Goal: Task Accomplishment & Management: Complete application form

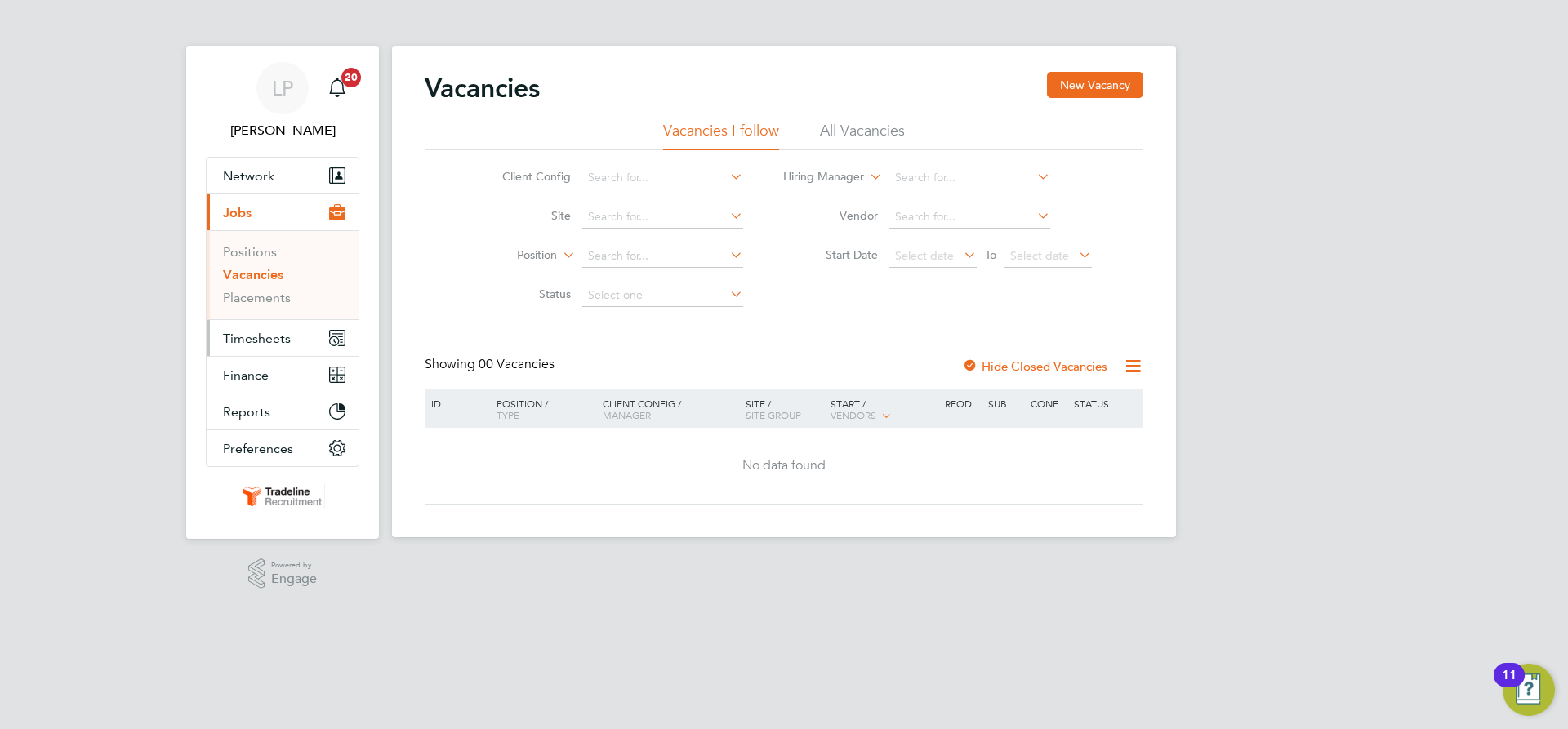
click at [259, 345] on span "Timesheets" at bounding box center [257, 338] width 68 height 15
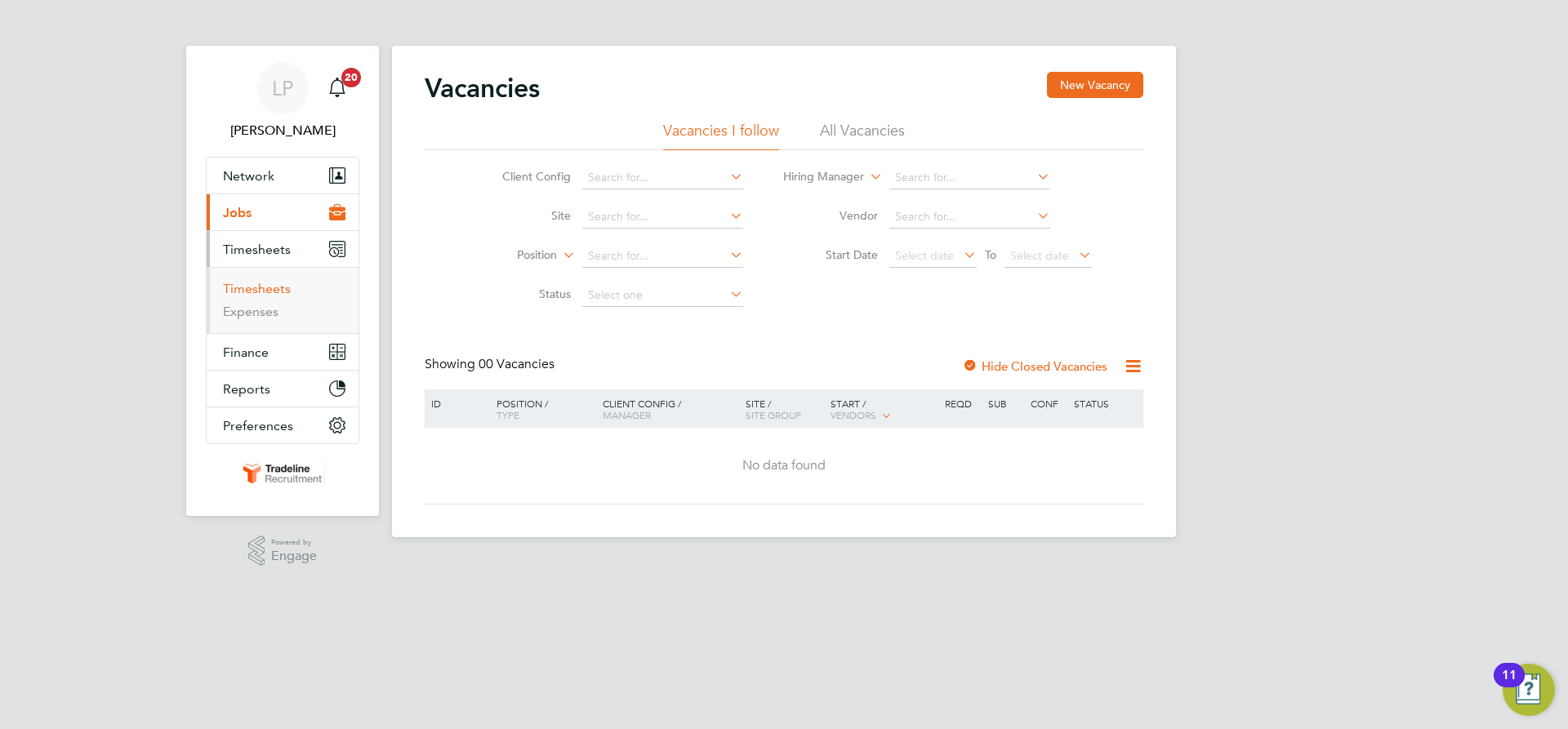
click at [252, 287] on link "Timesheets" at bounding box center [257, 288] width 68 height 15
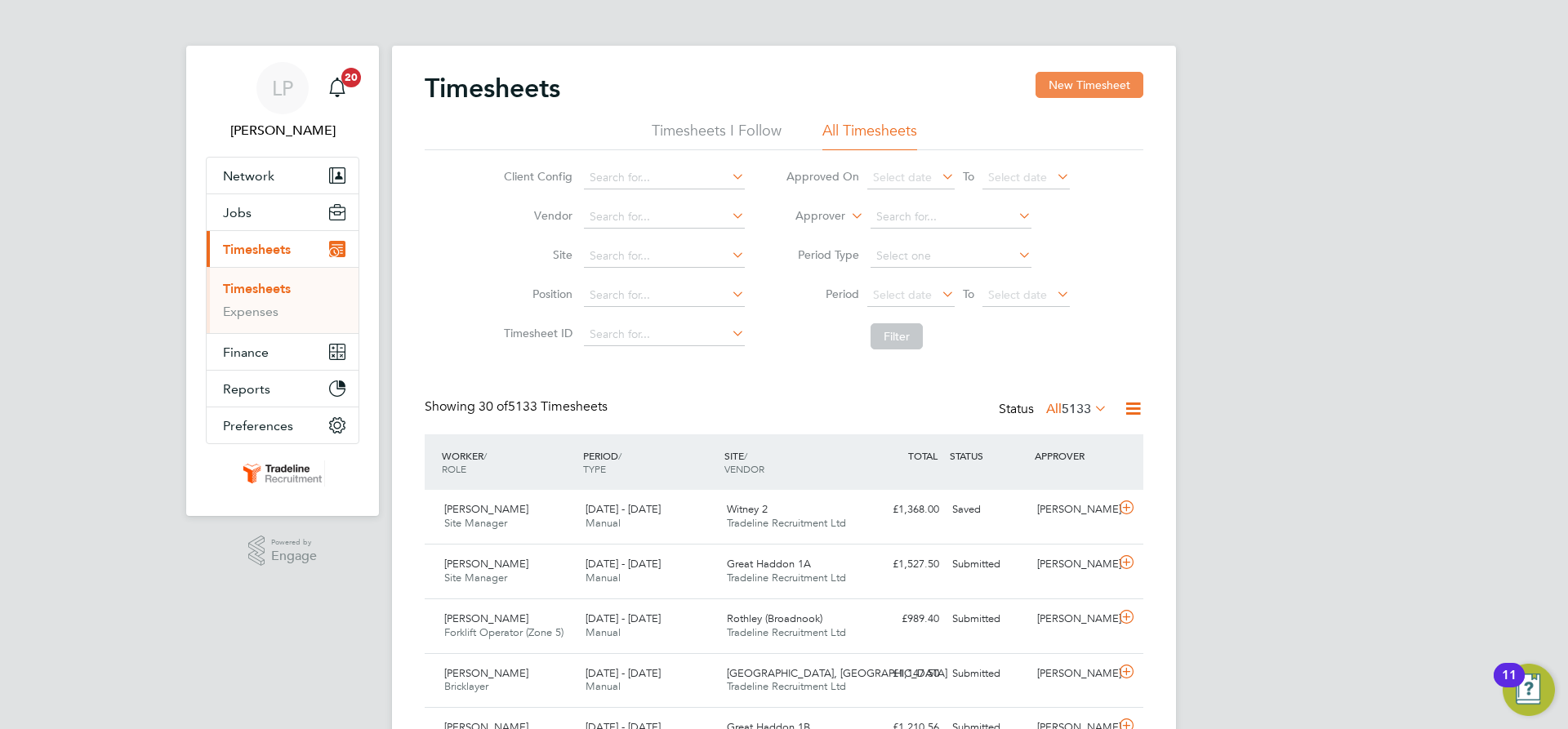
click at [1091, 75] on button "New Timesheet" at bounding box center [1089, 85] width 108 height 26
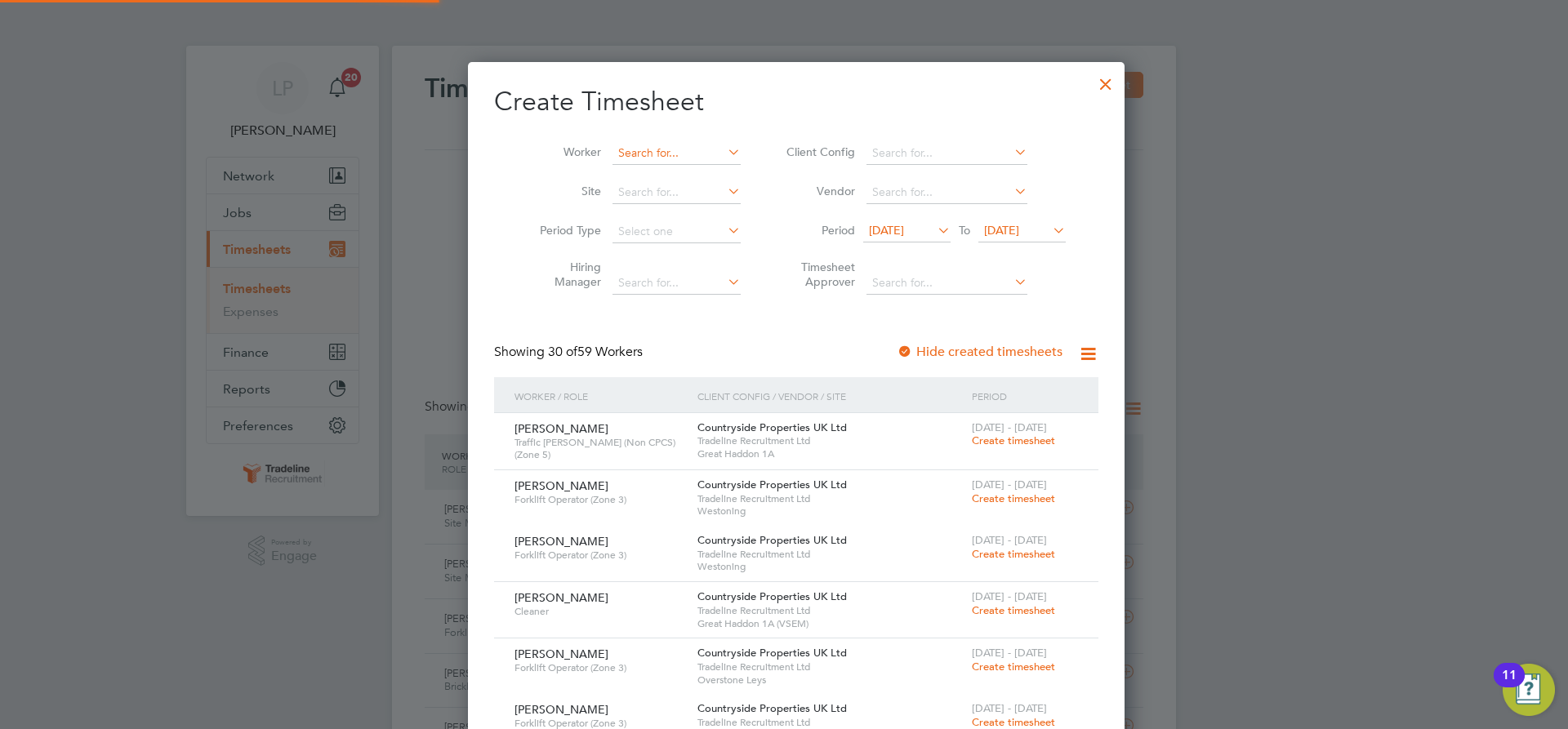
click at [659, 156] on input at bounding box center [676, 153] width 128 height 22
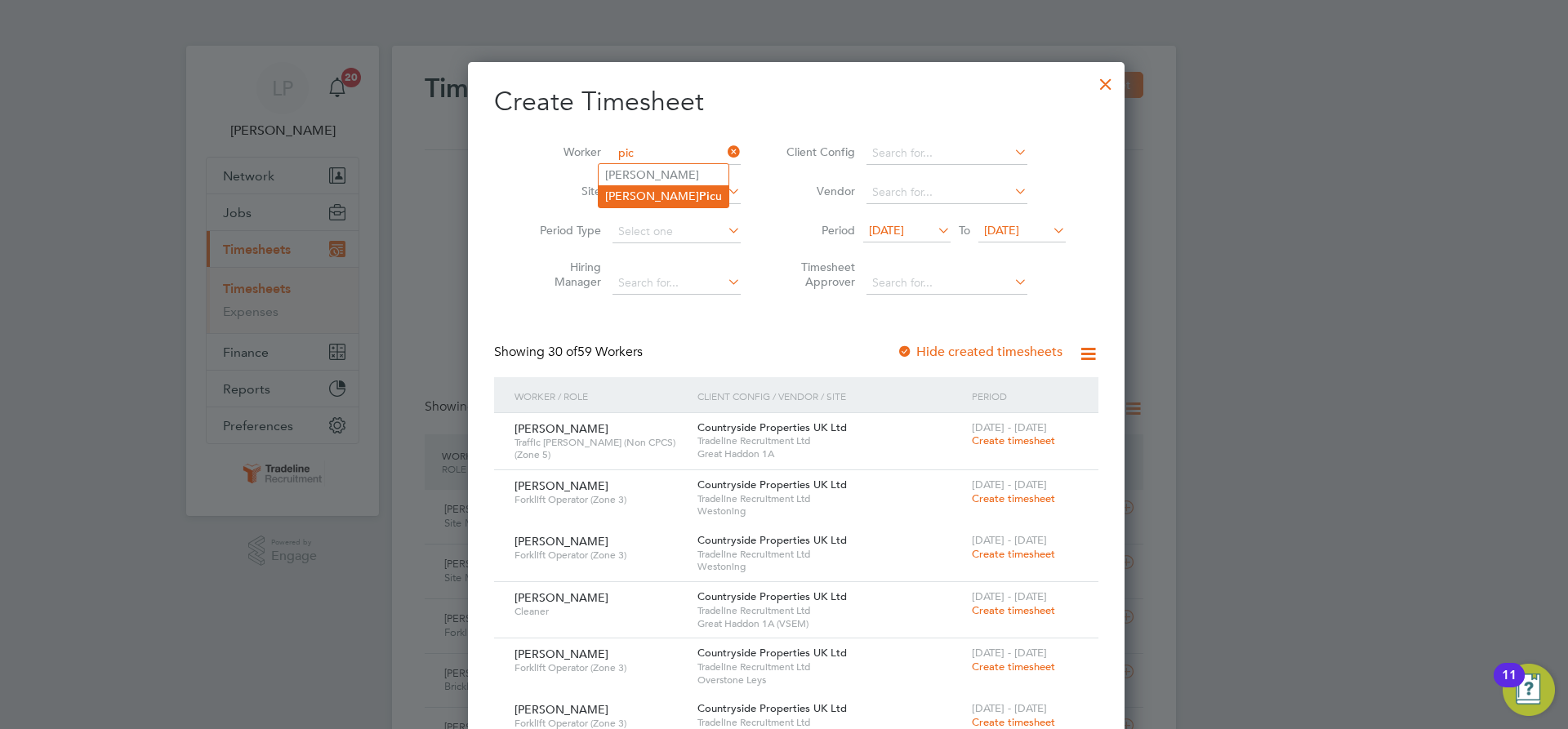
click at [644, 199] on li "[PERSON_NAME] u" at bounding box center [663, 196] width 130 height 22
type input "[PERSON_NAME]"
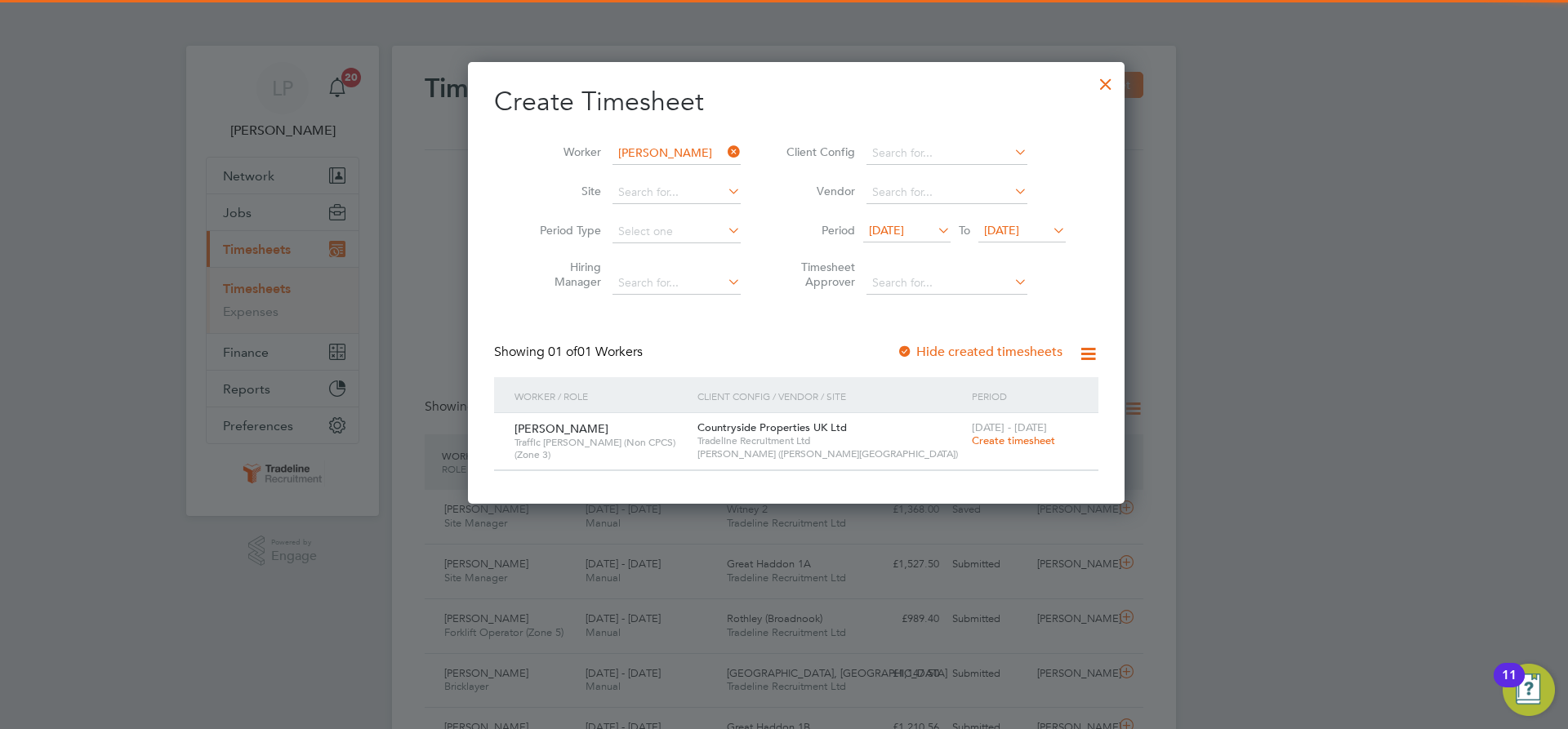
click at [973, 436] on span "Create timesheet" at bounding box center [1013, 440] width 84 height 14
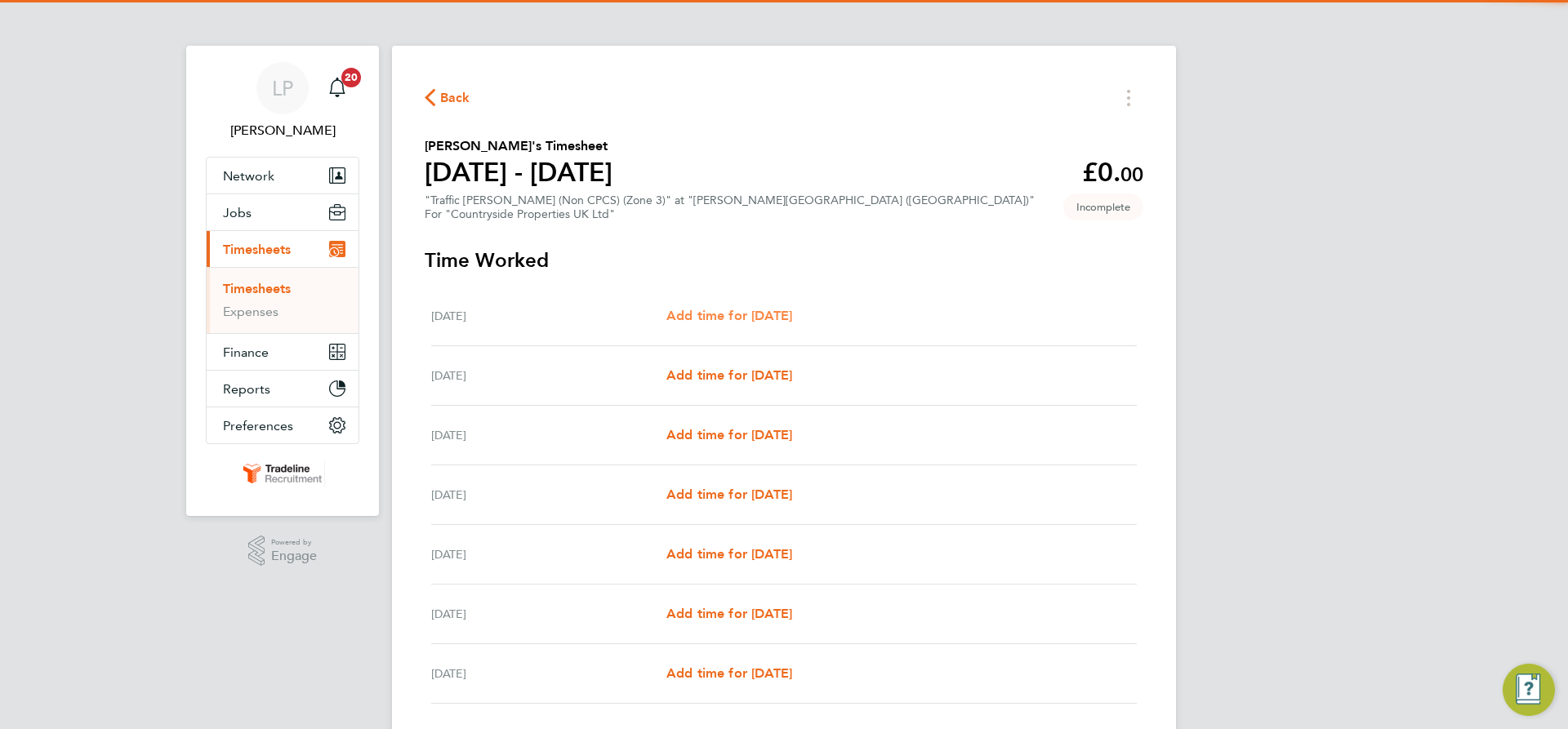
click at [725, 309] on span "Add time for [DATE]" at bounding box center [729, 315] width 126 height 15
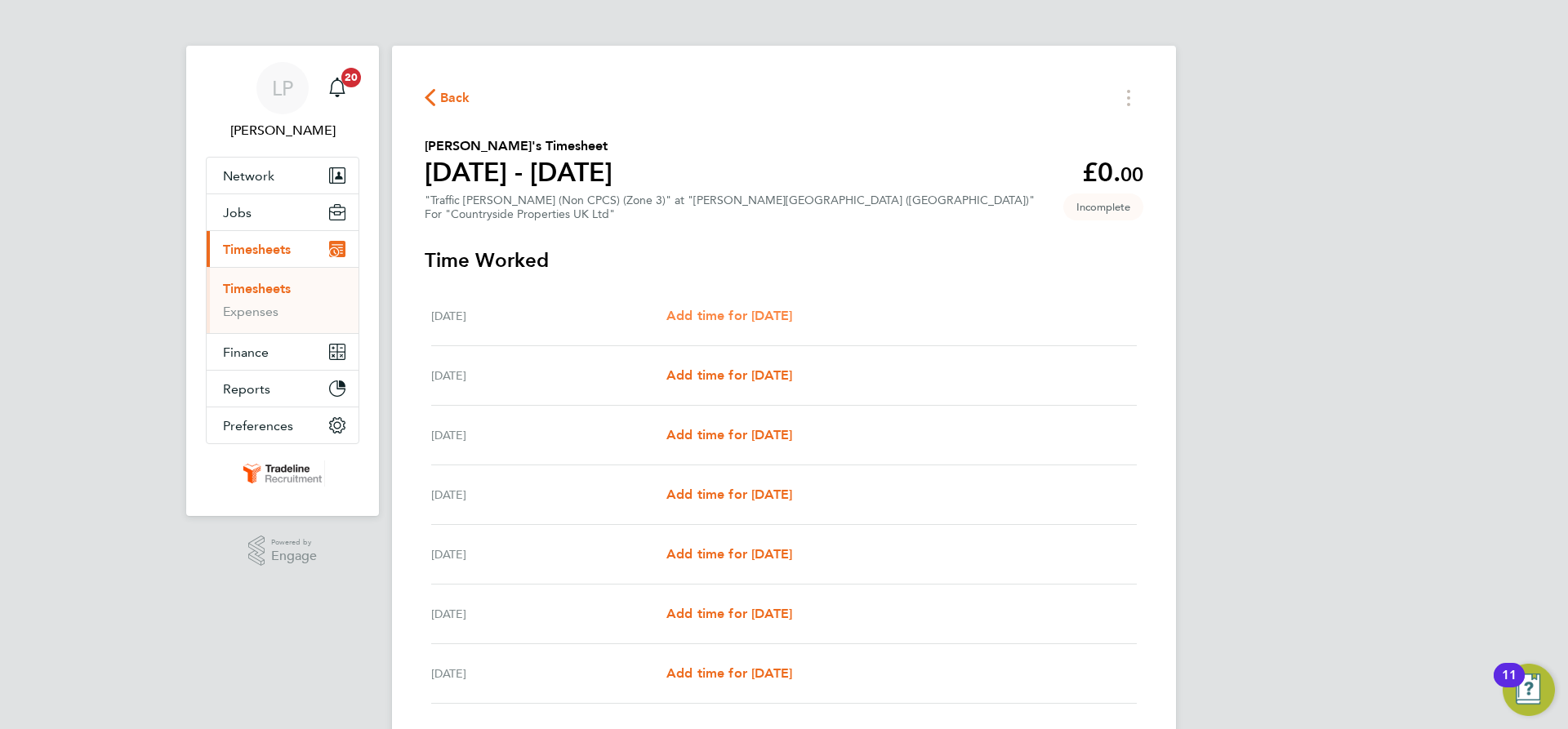
select select "30"
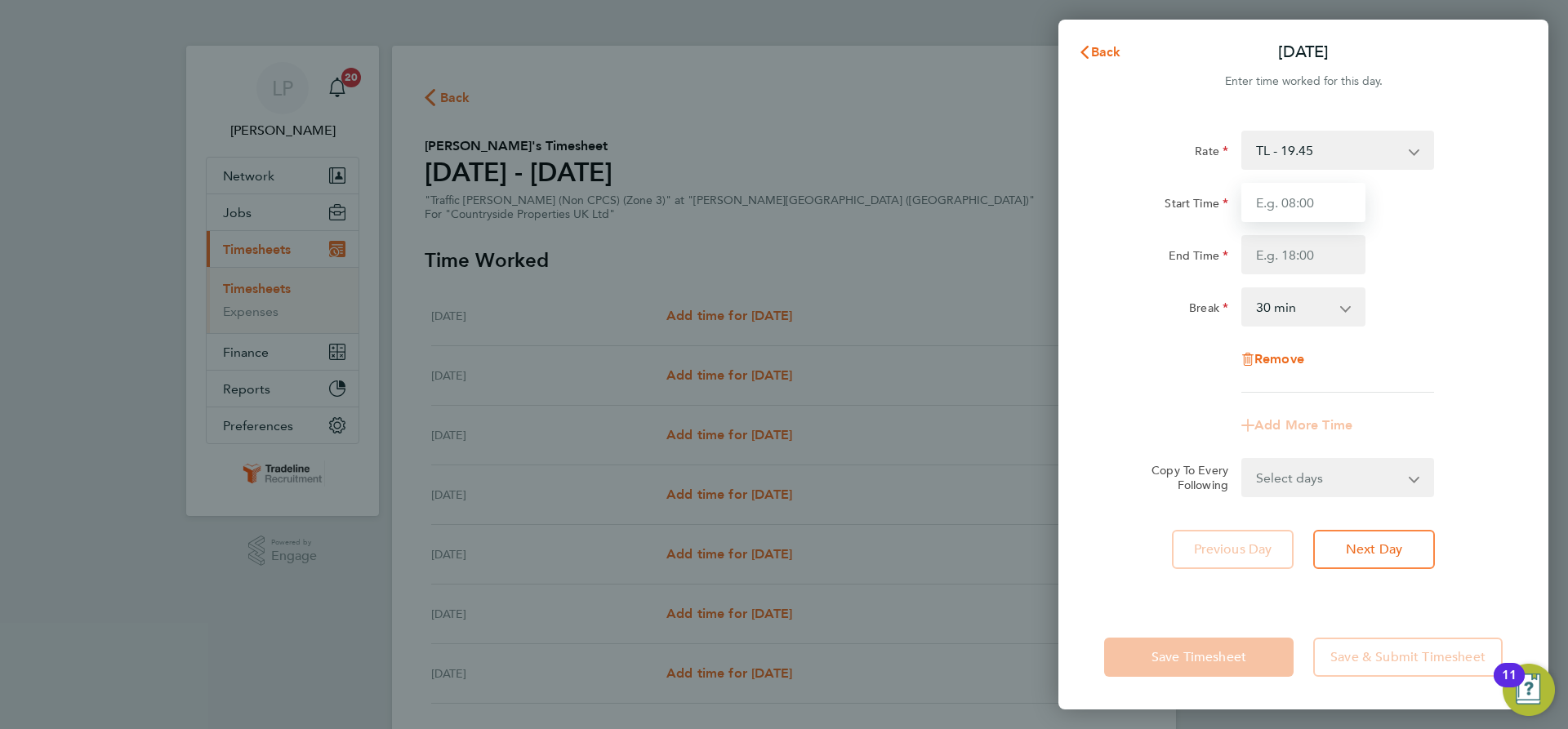
click at [1311, 193] on input "Start Time" at bounding box center [1303, 202] width 124 height 40
type input "07:00"
click at [1308, 264] on input "End Time" at bounding box center [1303, 255] width 124 height 40
type input "16:30"
click at [1395, 369] on div "Remove" at bounding box center [1302, 359] width 411 height 40
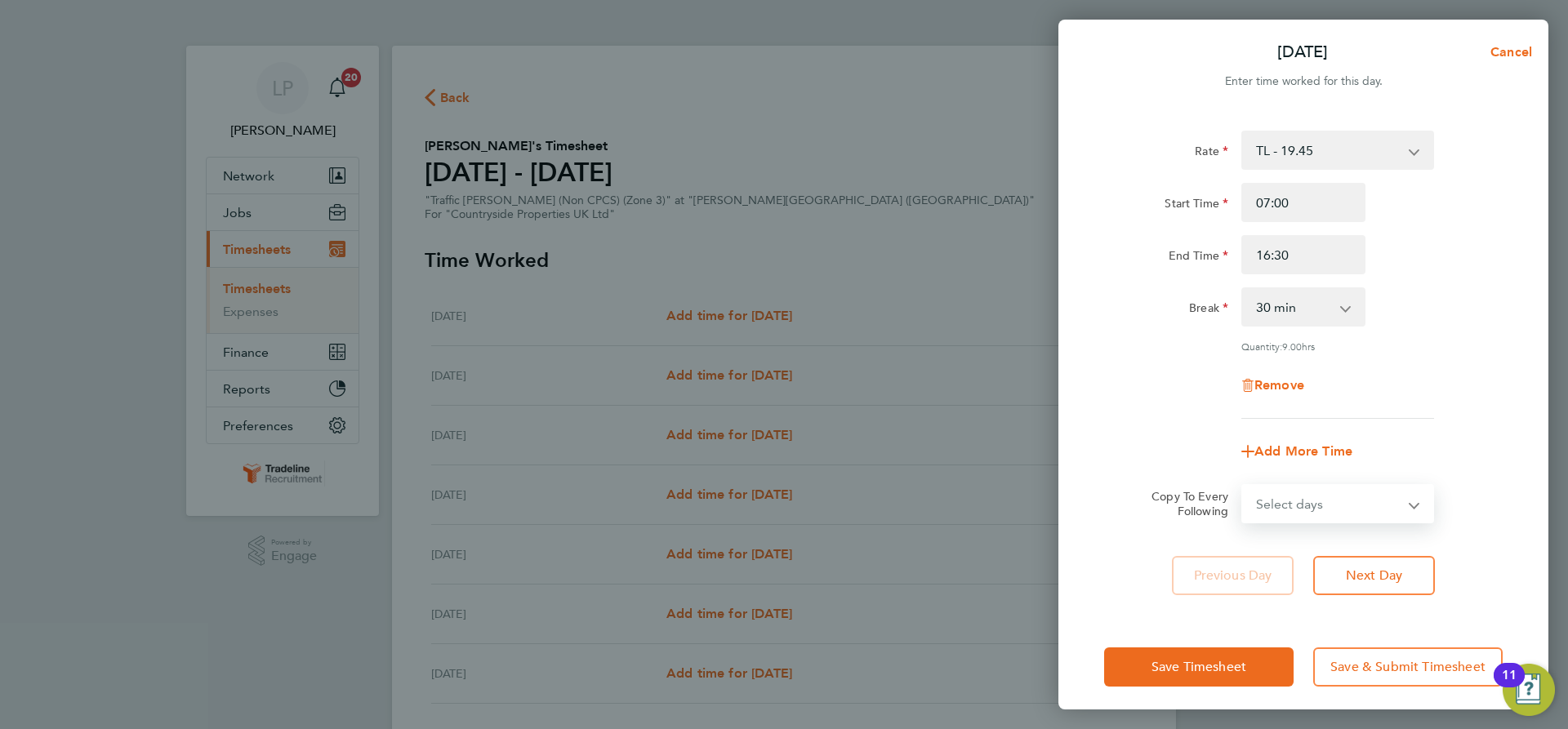
drag, startPoint x: 1360, startPoint y: 506, endPoint x: 1365, endPoint y: 484, distance: 22.6
click at [1360, 506] on select "Select days Day Weekday (Mon-Fri) Weekend (Sat-Sun) [DATE] [DATE] [DATE] [DATE]…" at bounding box center [1329, 504] width 171 height 36
select select "WEEKDAY"
click at [1243, 486] on select "Select days Day Weekday (Mon-Fri) Weekend (Sat-Sun) [DATE] [DATE] [DATE] [DATE]…" at bounding box center [1329, 504] width 171 height 36
select select "[DATE]"
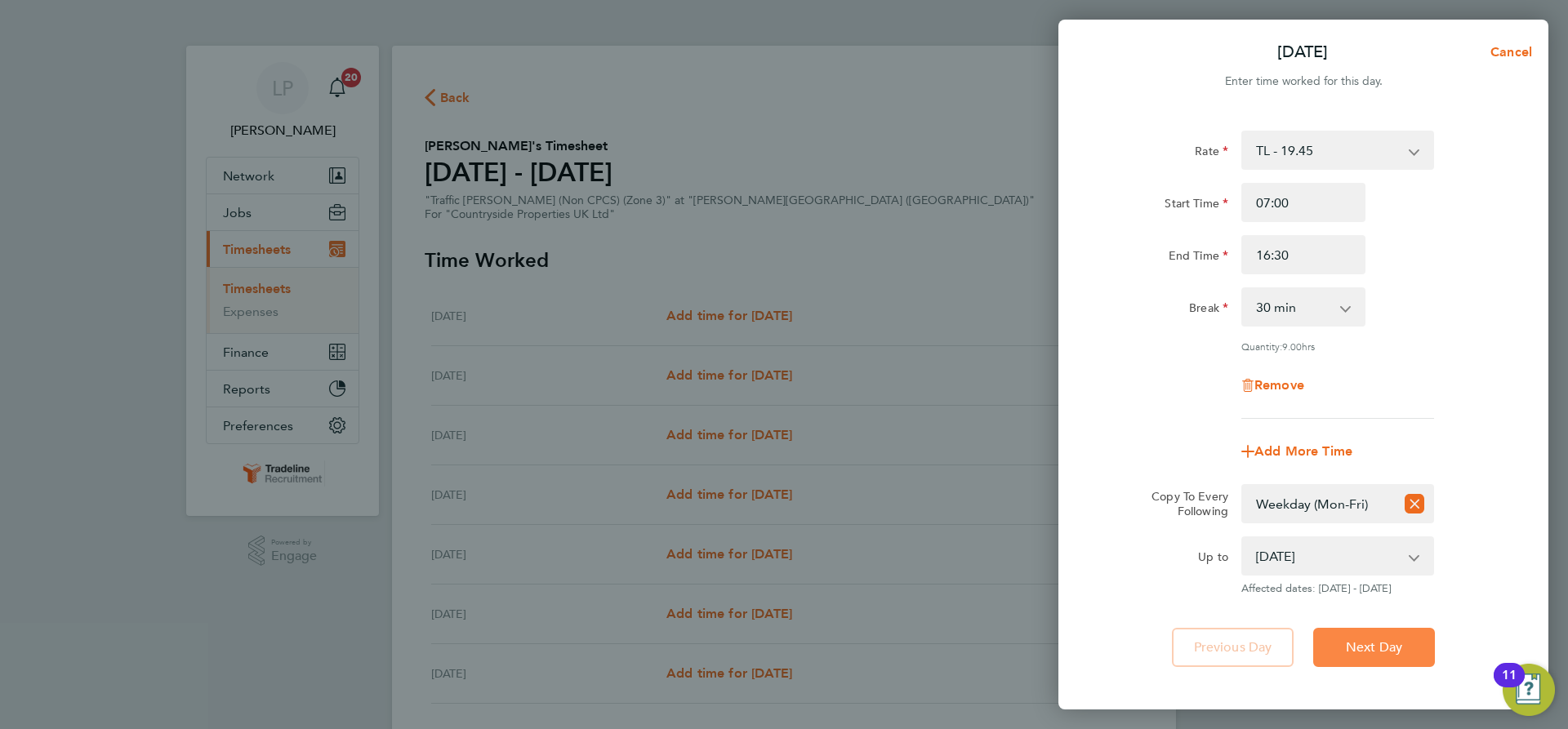
click at [1368, 651] on span "Next Day" at bounding box center [1374, 647] width 57 height 16
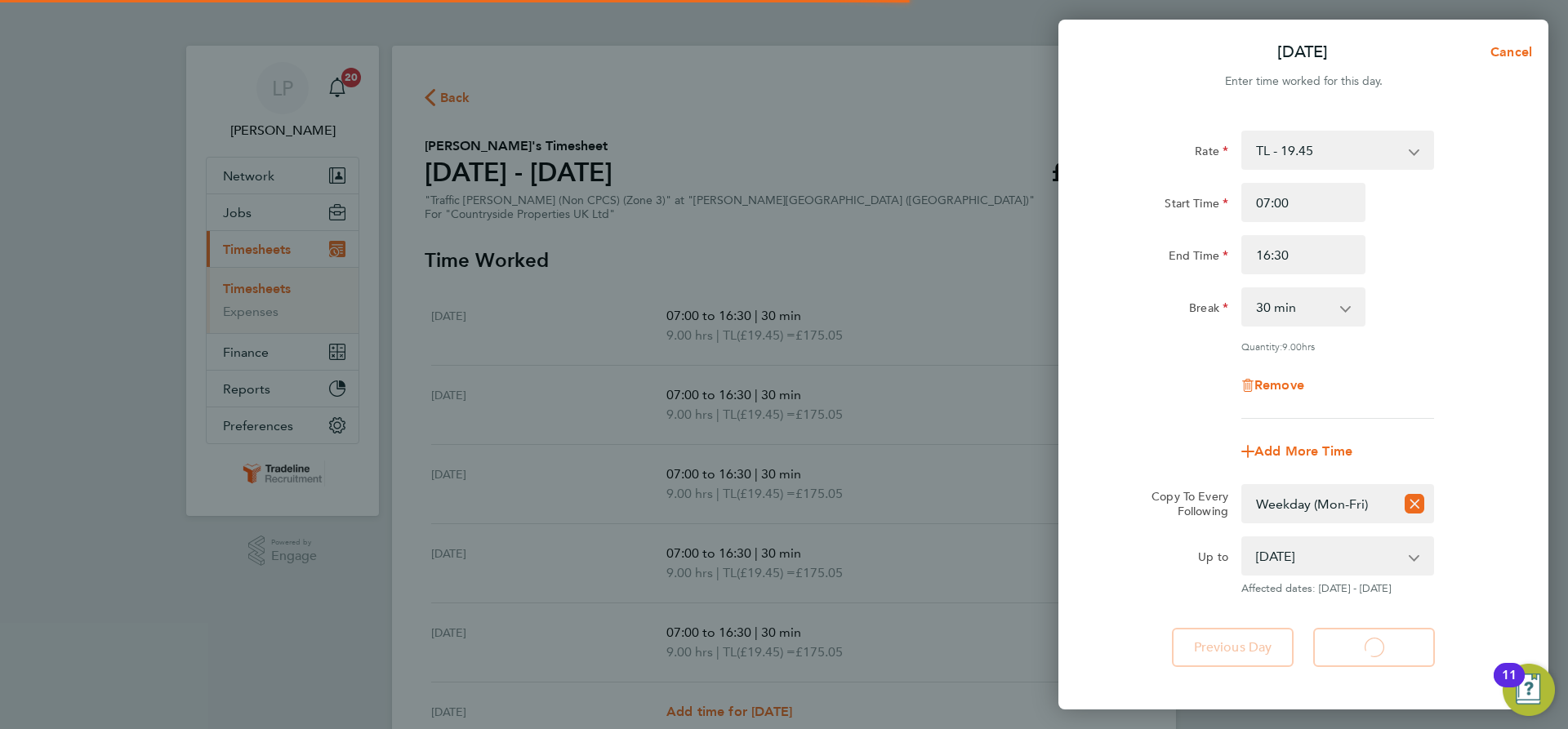
select select "30"
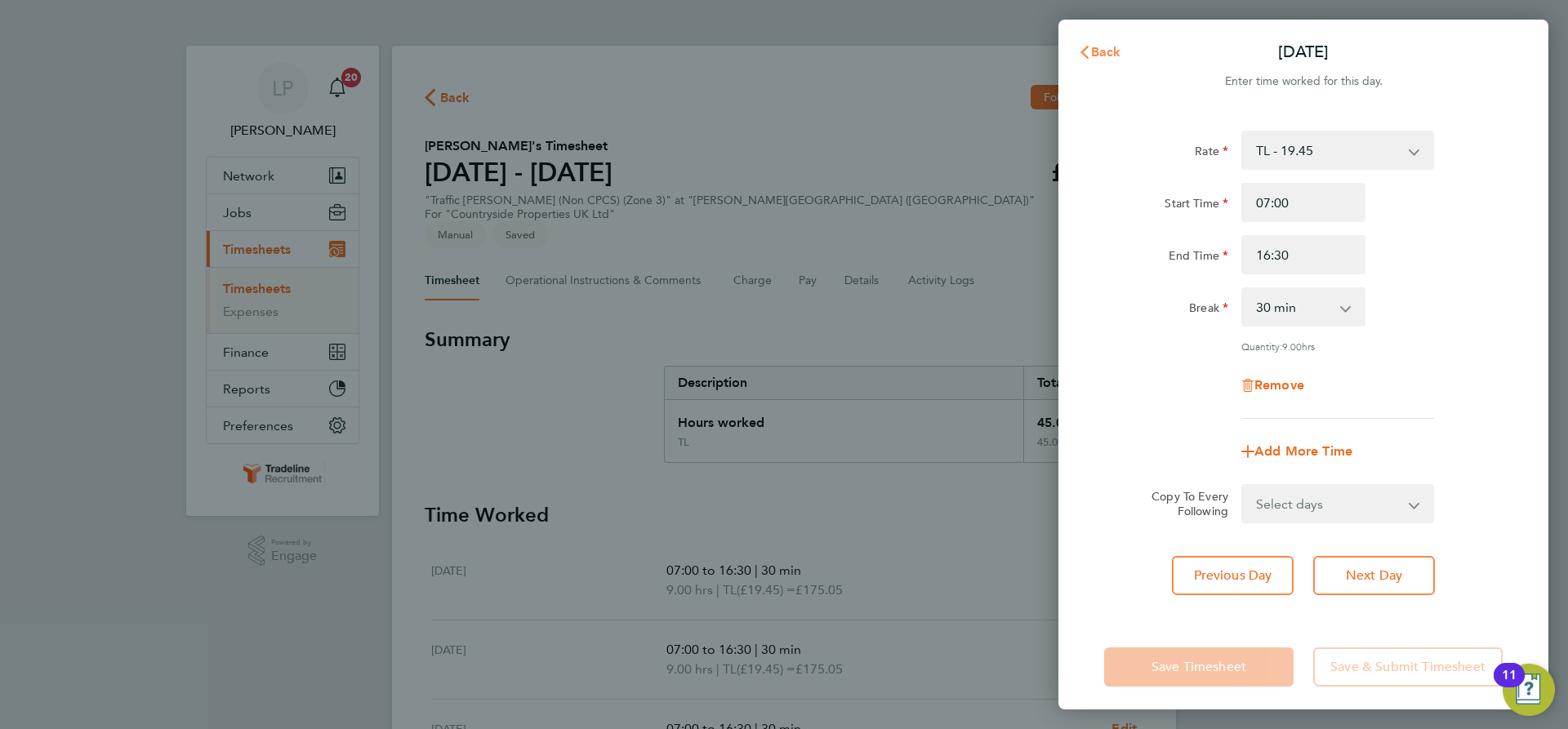
click at [1108, 50] on span "Back" at bounding box center [1106, 51] width 31 height 15
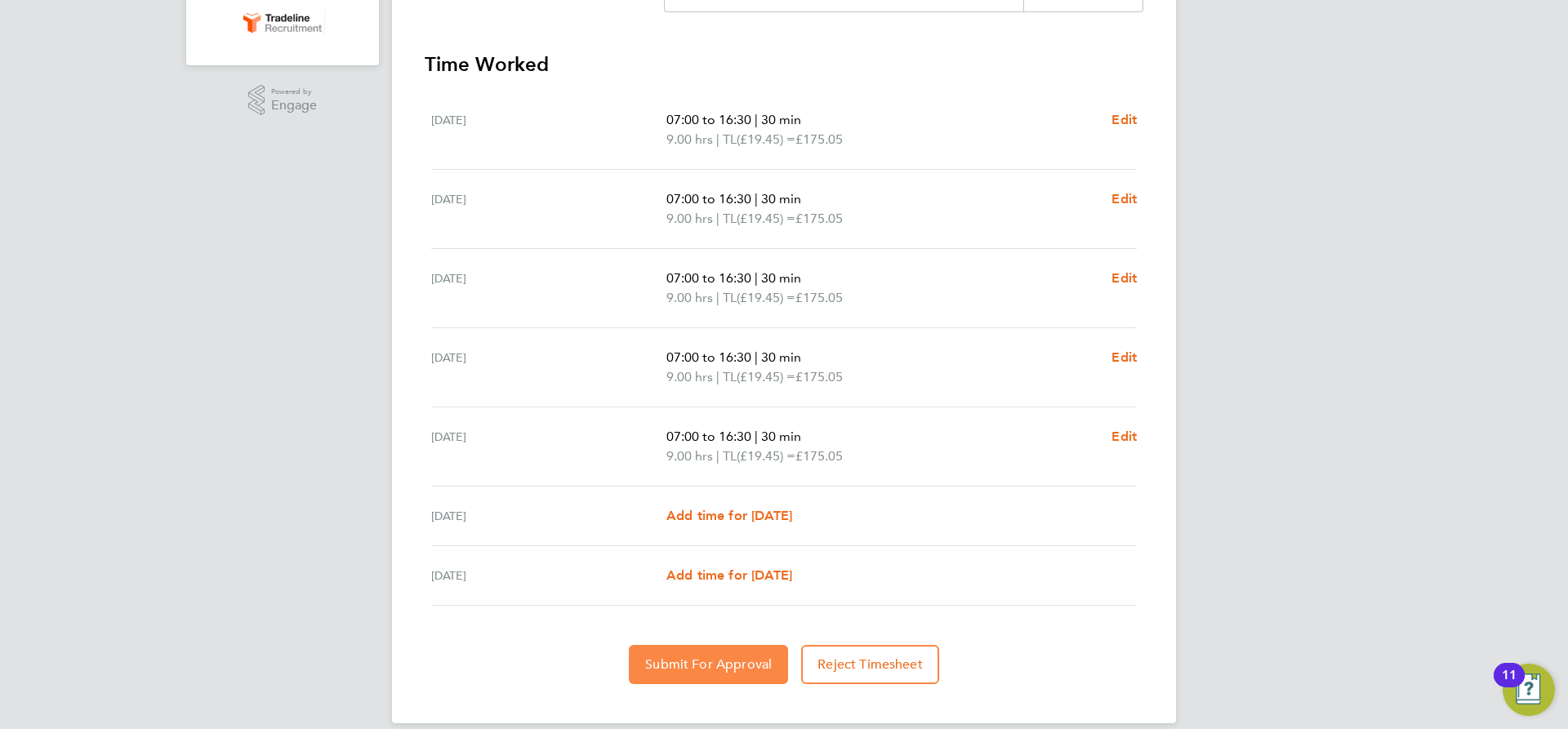
click at [715, 656] on span "Submit For Approval" at bounding box center [708, 664] width 127 height 16
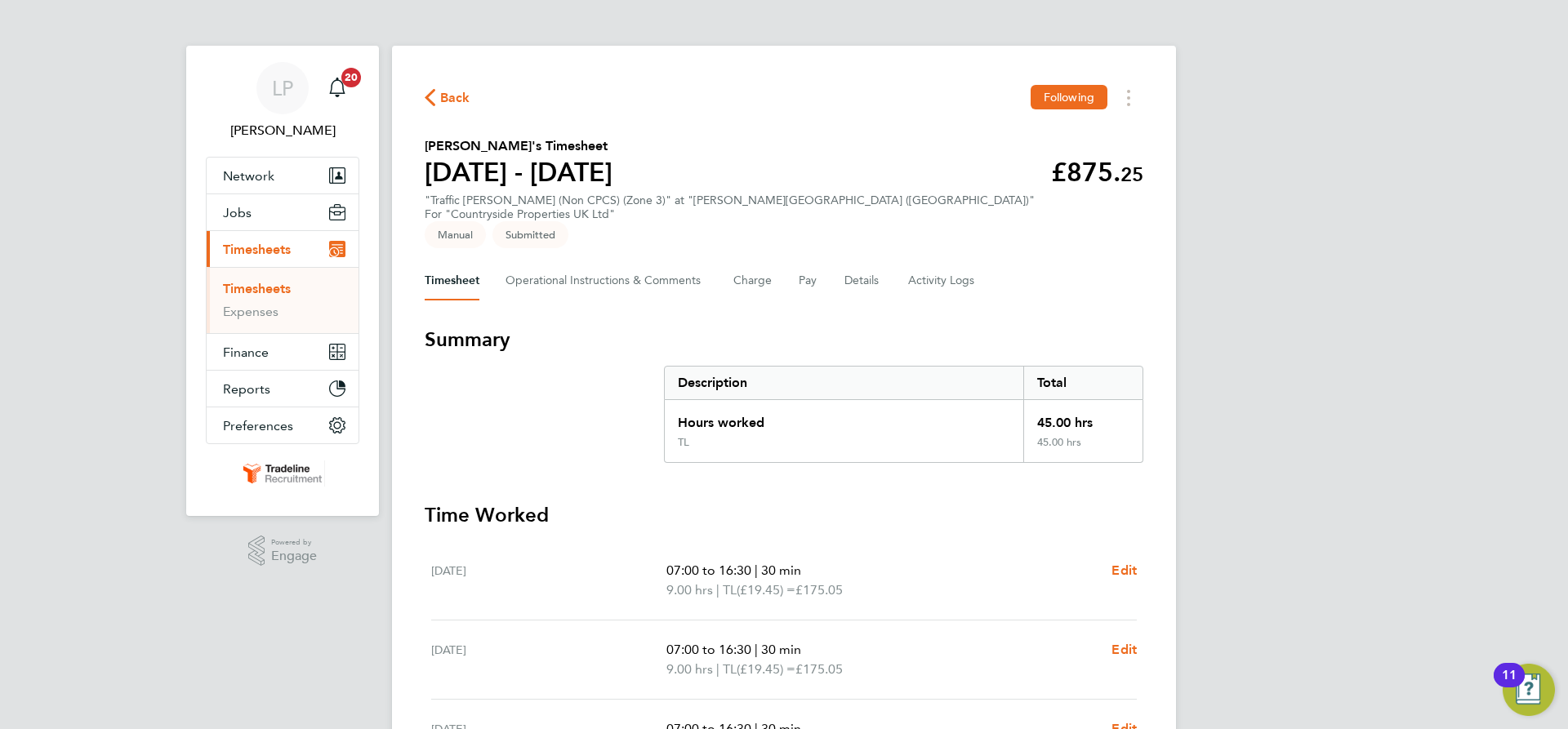
click at [263, 290] on link "Timesheets" at bounding box center [257, 288] width 68 height 15
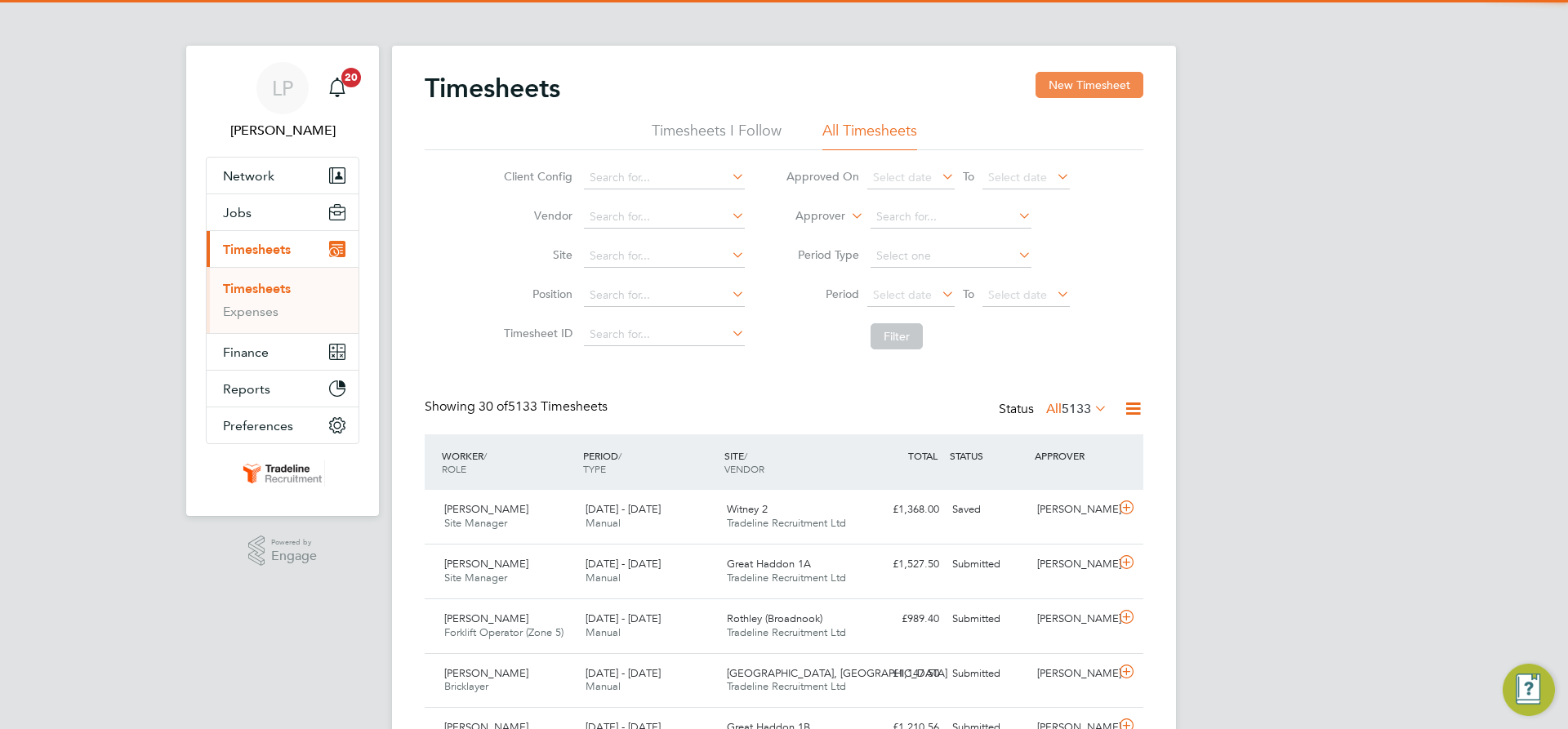
click at [1120, 84] on button "New Timesheet" at bounding box center [1089, 85] width 108 height 26
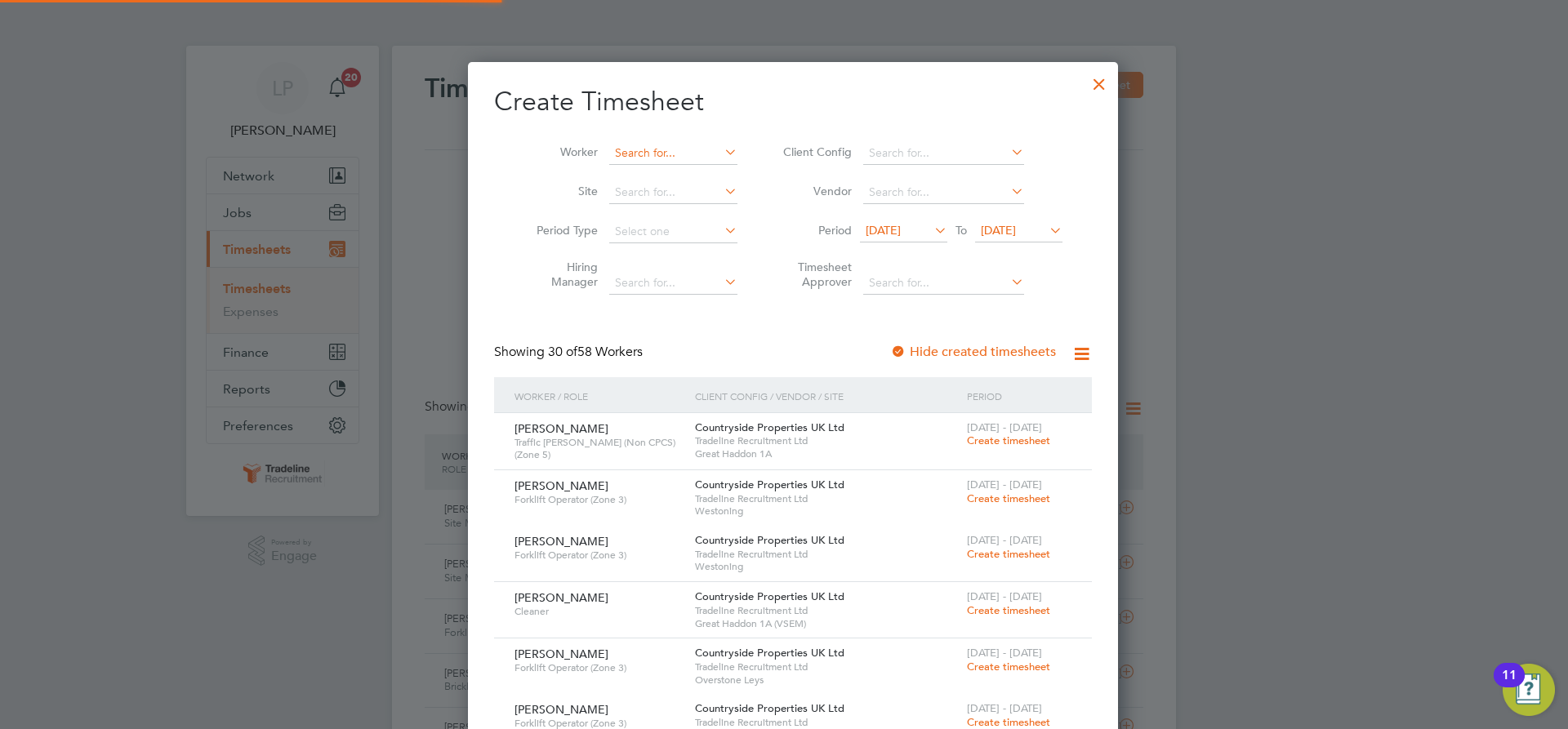
click at [631, 156] on input at bounding box center [673, 153] width 128 height 22
click at [669, 185] on li "[PERSON_NAME] cu" at bounding box center [667, 175] width 137 height 22
type input "[PERSON_NAME]"
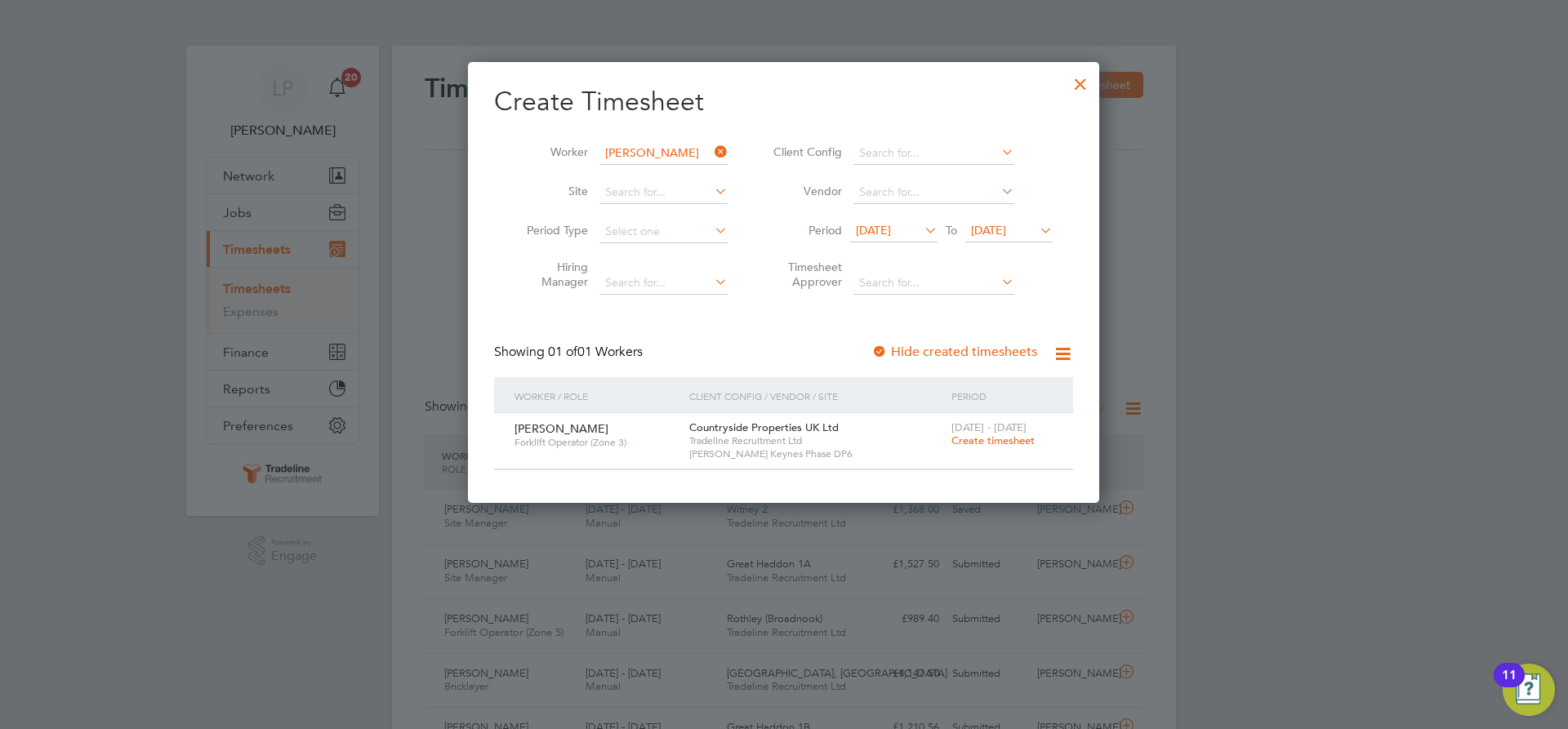
click at [975, 441] on span "Create timesheet" at bounding box center [993, 440] width 84 height 14
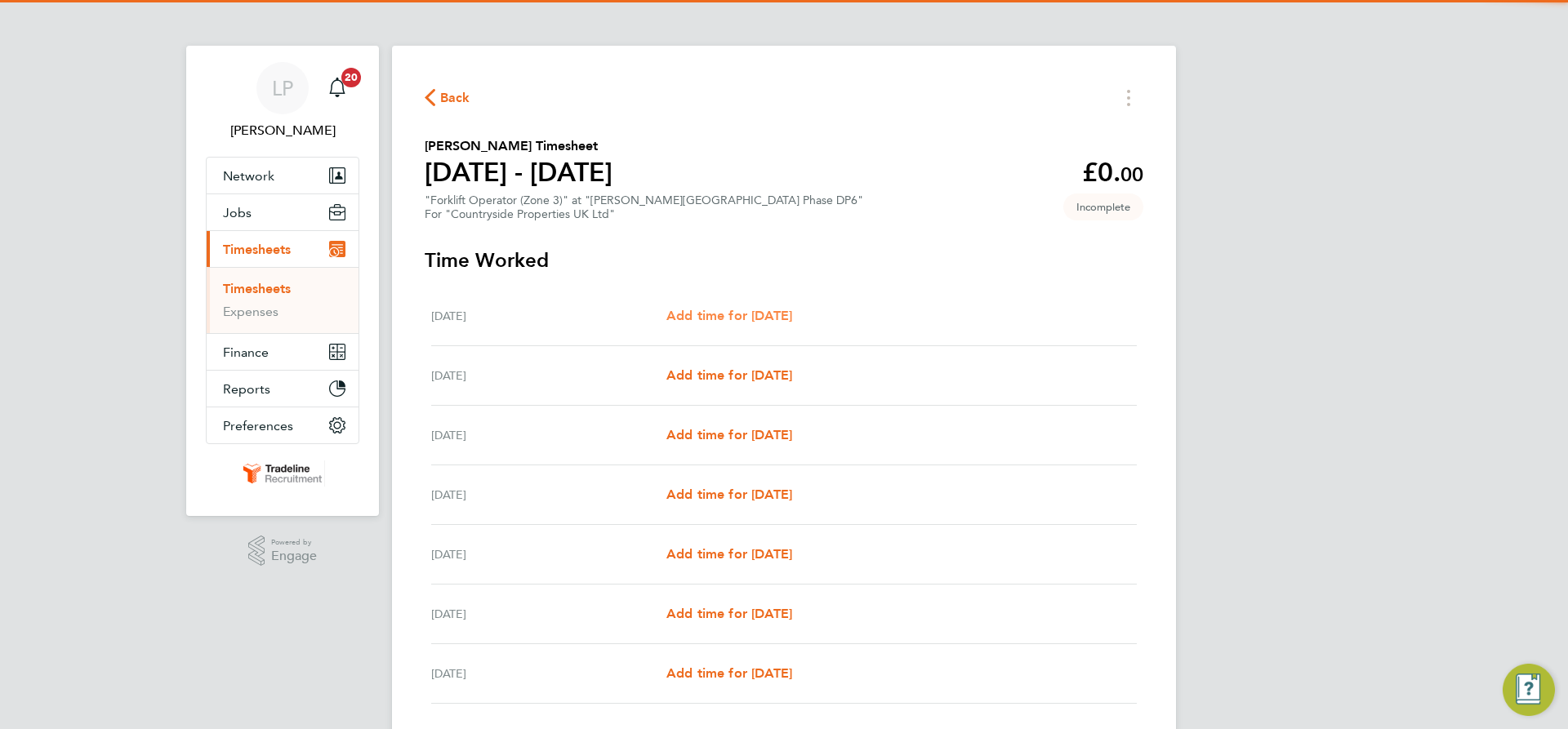
click at [756, 320] on span "Add time for [DATE]" at bounding box center [729, 315] width 126 height 15
select select "30"
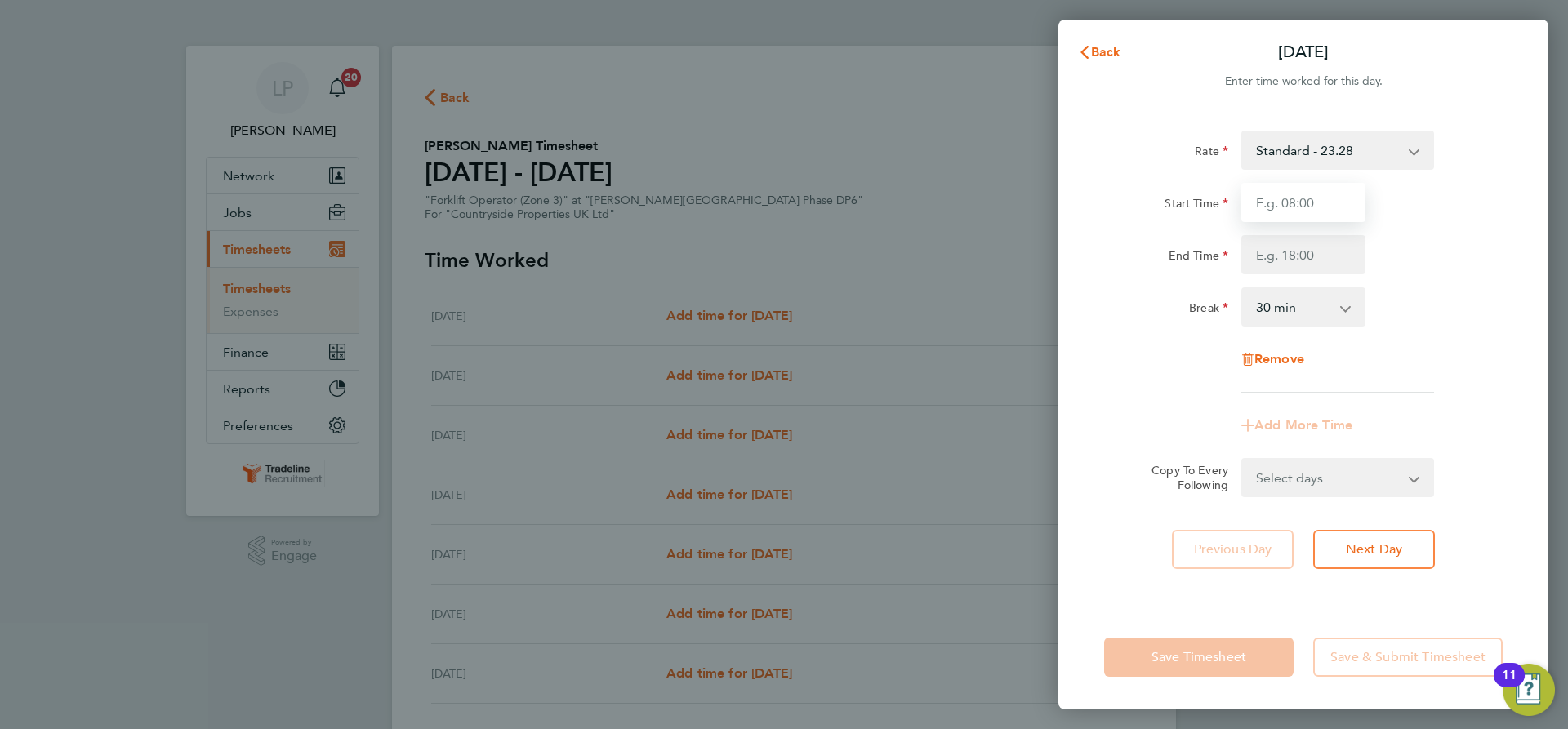
drag, startPoint x: 1296, startPoint y: 195, endPoint x: 1308, endPoint y: 211, distance: 20.0
click at [1296, 195] on input "Start Time" at bounding box center [1303, 202] width 124 height 40
type input "07:00"
drag, startPoint x: 1284, startPoint y: 260, endPoint x: 1309, endPoint y: 272, distance: 27.7
click at [1284, 260] on input "End Time" at bounding box center [1303, 255] width 124 height 40
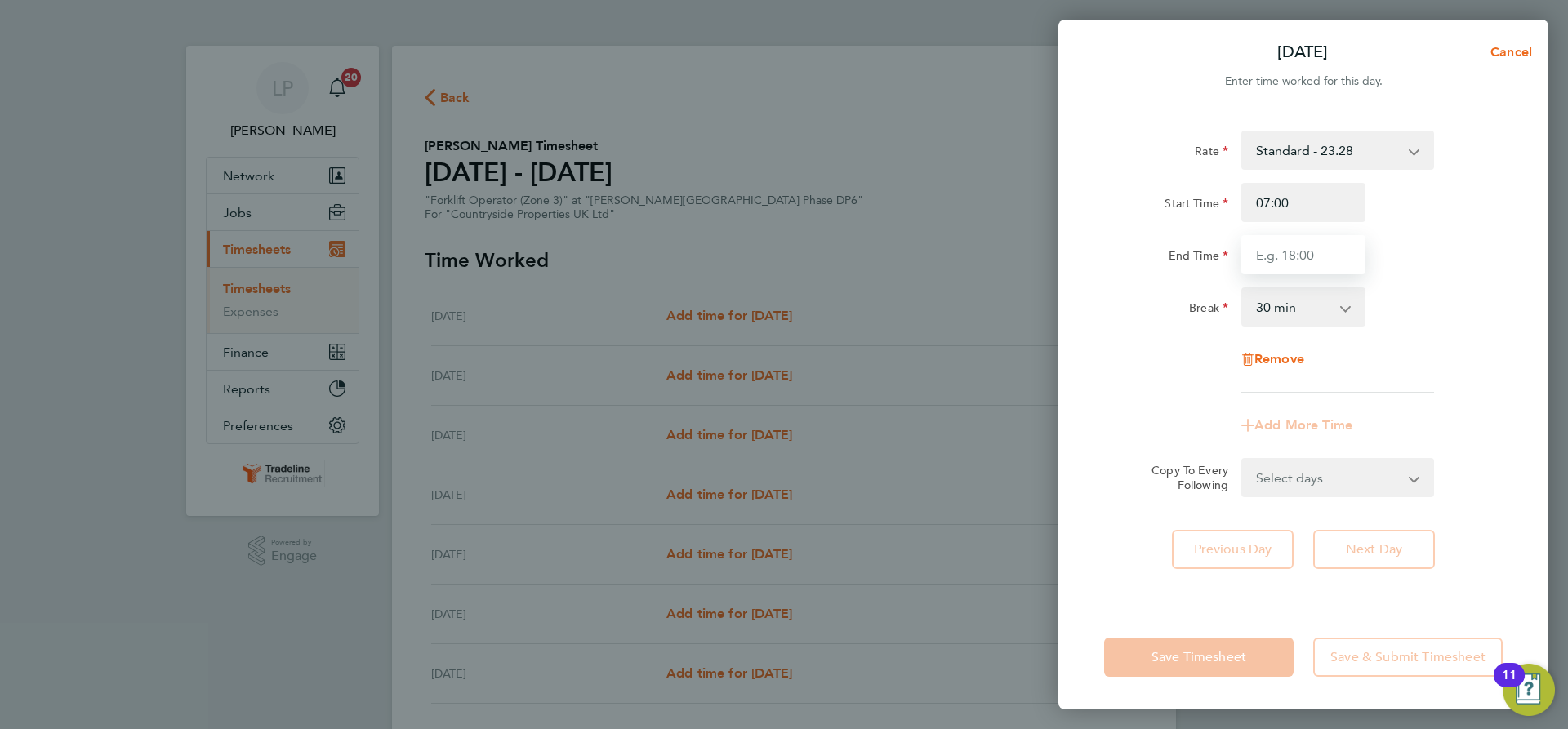
type input "16:30"
click at [1428, 269] on div "End Time 16:30" at bounding box center [1302, 255] width 411 height 40
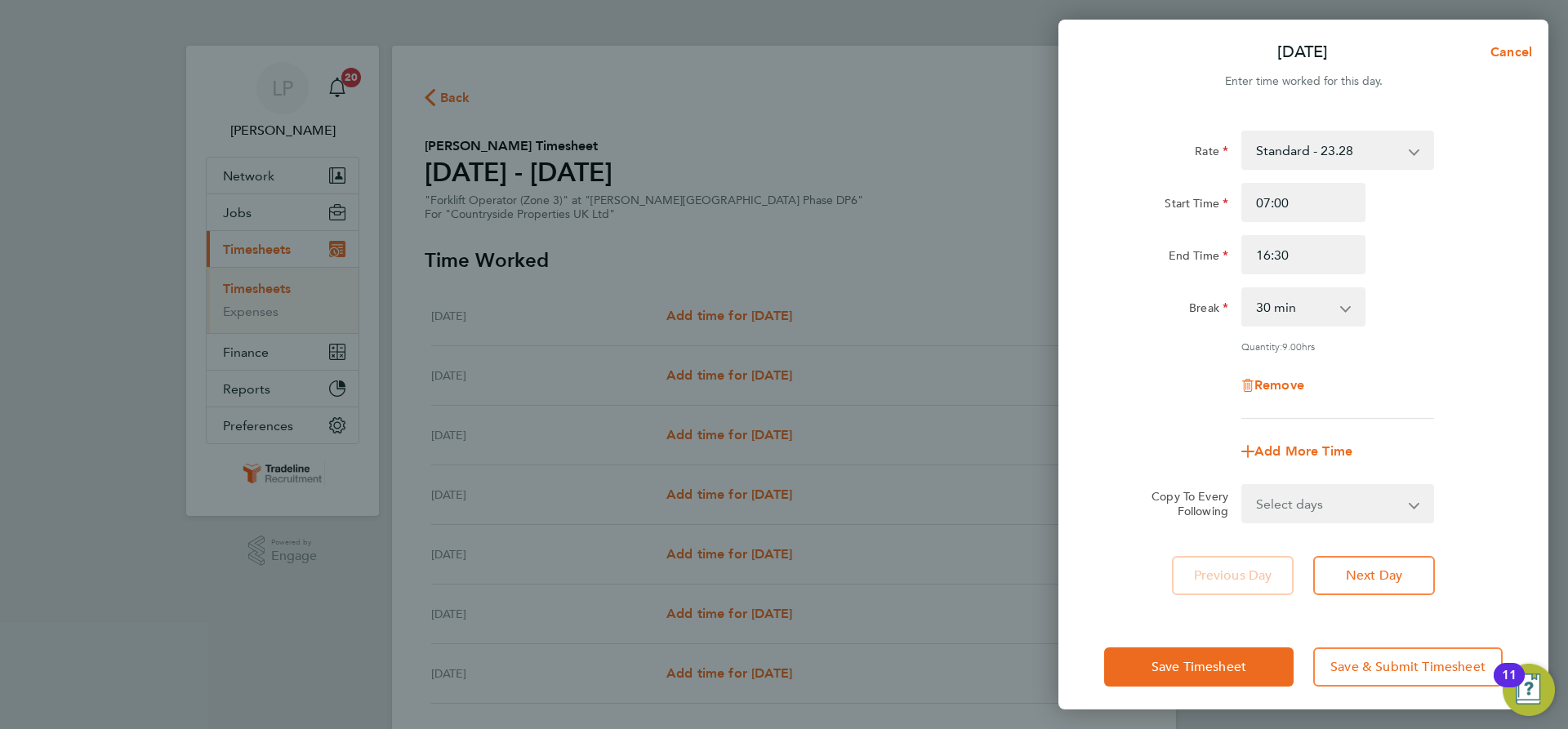
click at [1358, 511] on select "Select days Day Weekday (Mon-Fri) Weekend (Sat-Sun) [DATE] [DATE] [DATE] [DATE]…" at bounding box center [1329, 504] width 171 height 36
select select "WEEKDAY"
click at [1243, 486] on select "Select days Day Weekday (Mon-Fri) Weekend (Sat-Sun) [DATE] [DATE] [DATE] [DATE]…" at bounding box center [1329, 504] width 171 height 36
select select "[DATE]"
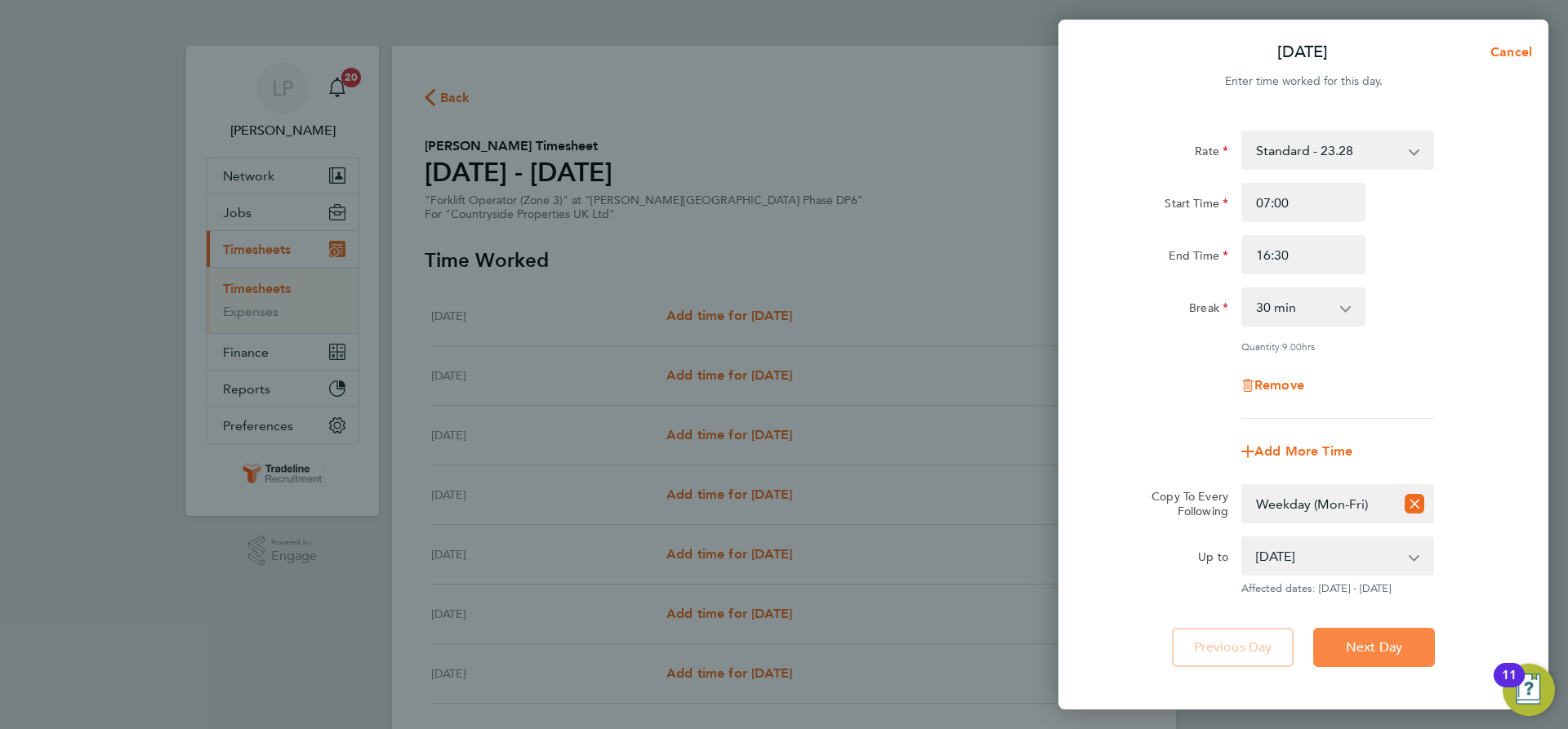
click at [1383, 637] on button "Next Day" at bounding box center [1374, 648] width 122 height 40
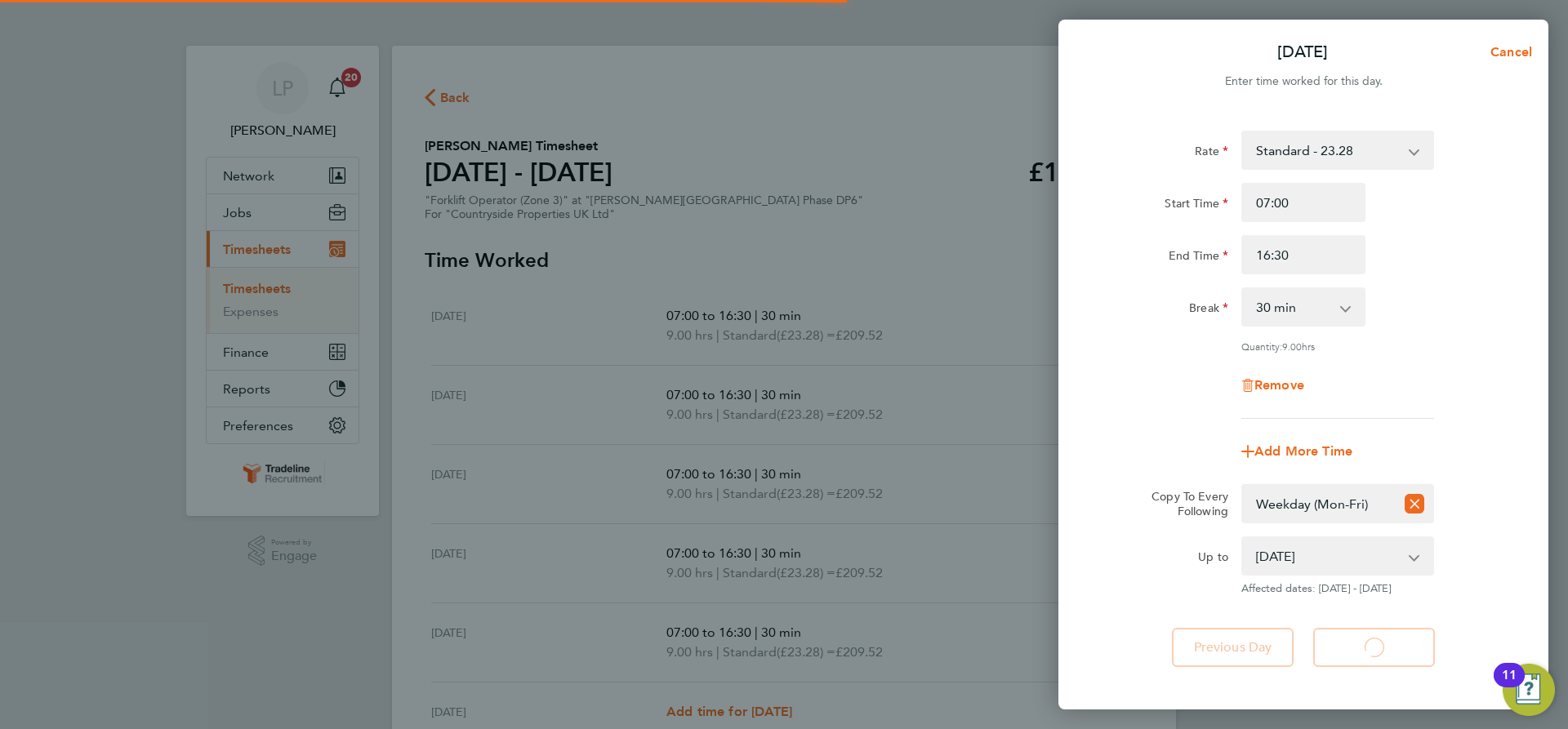
select select "30"
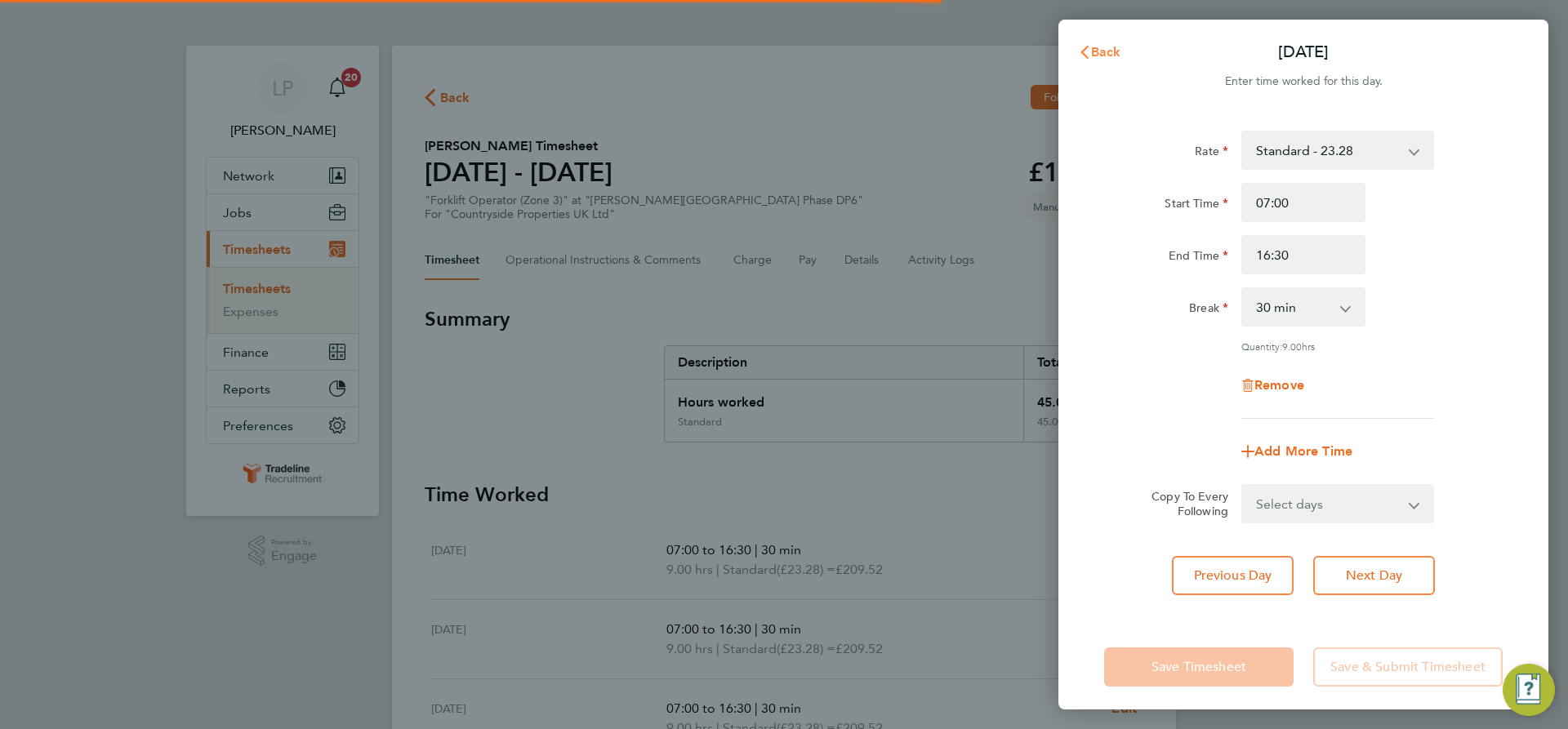
click at [1090, 58] on svg-icon "button" at bounding box center [1084, 51] width 14 height 15
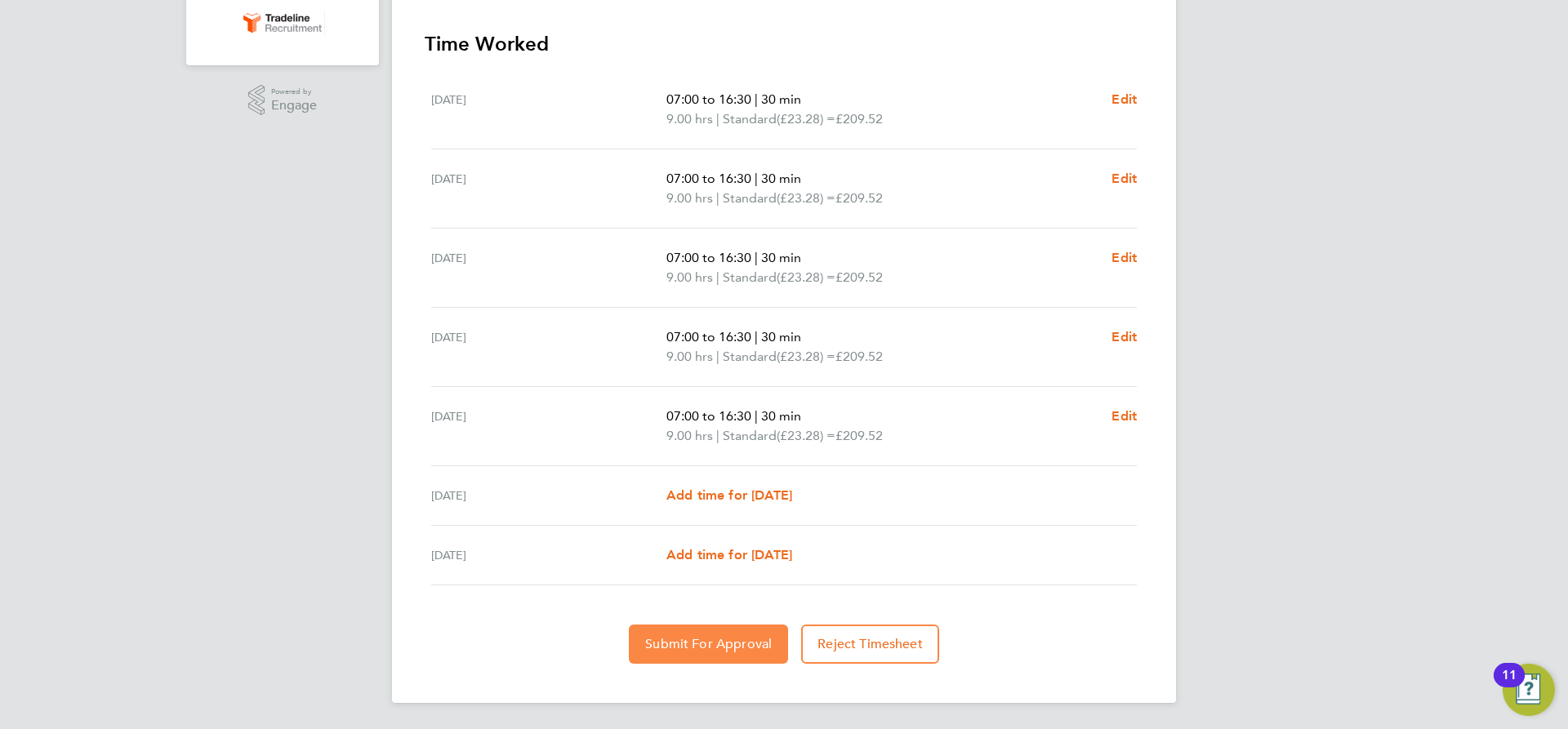
click at [717, 647] on span "Submit For Approval" at bounding box center [708, 644] width 127 height 16
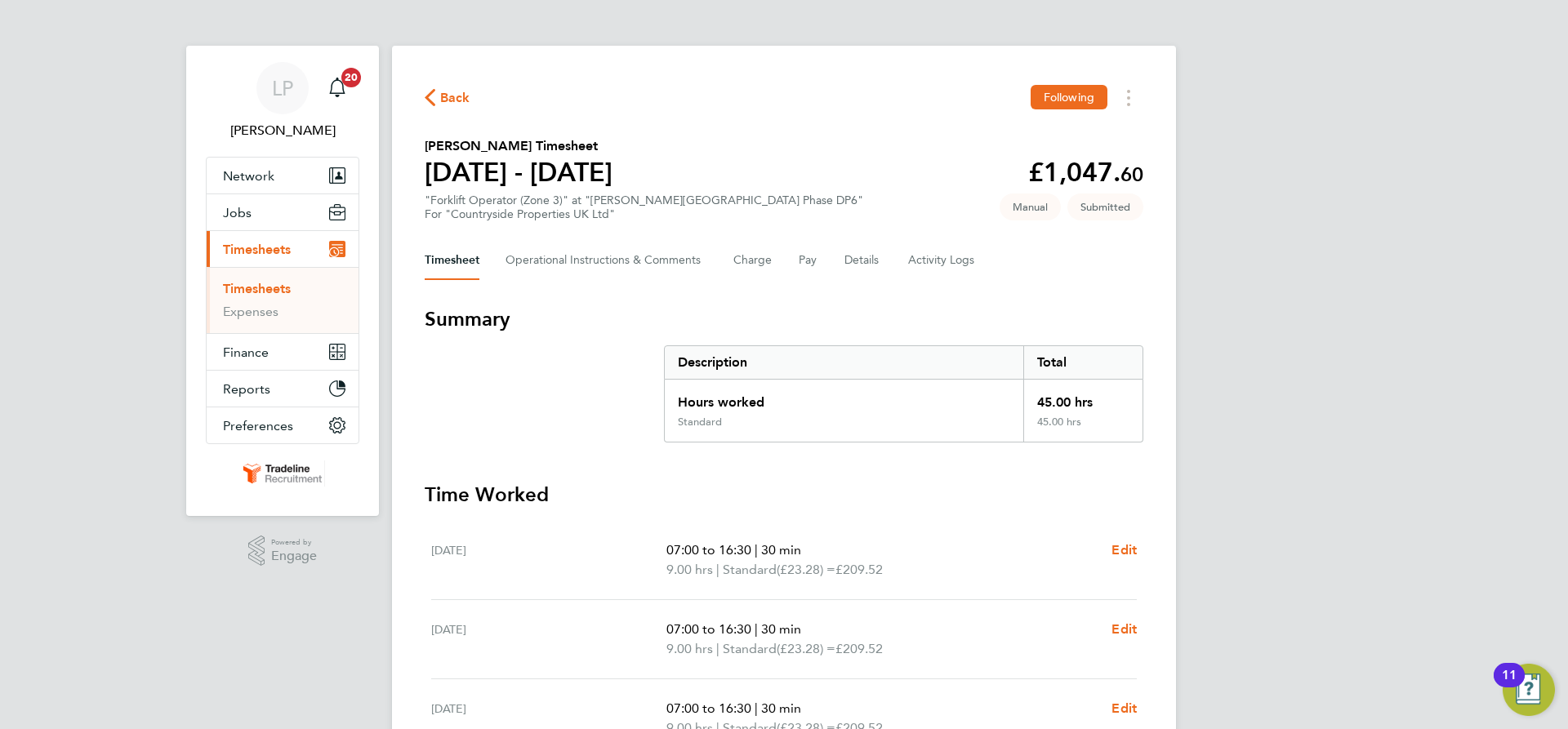
click at [281, 290] on link "Timesheets" at bounding box center [257, 288] width 68 height 15
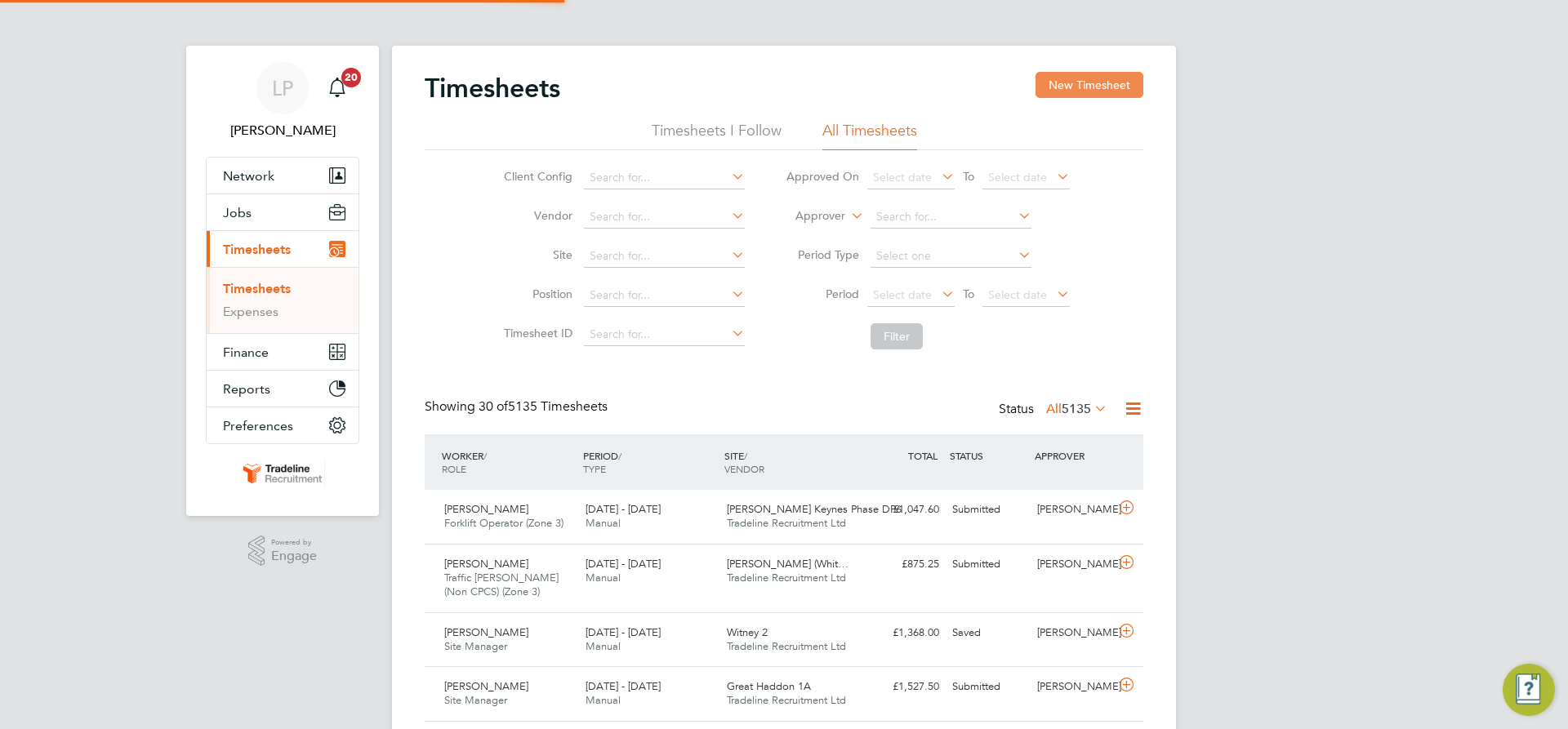
click at [1072, 84] on button "New Timesheet" at bounding box center [1089, 85] width 108 height 26
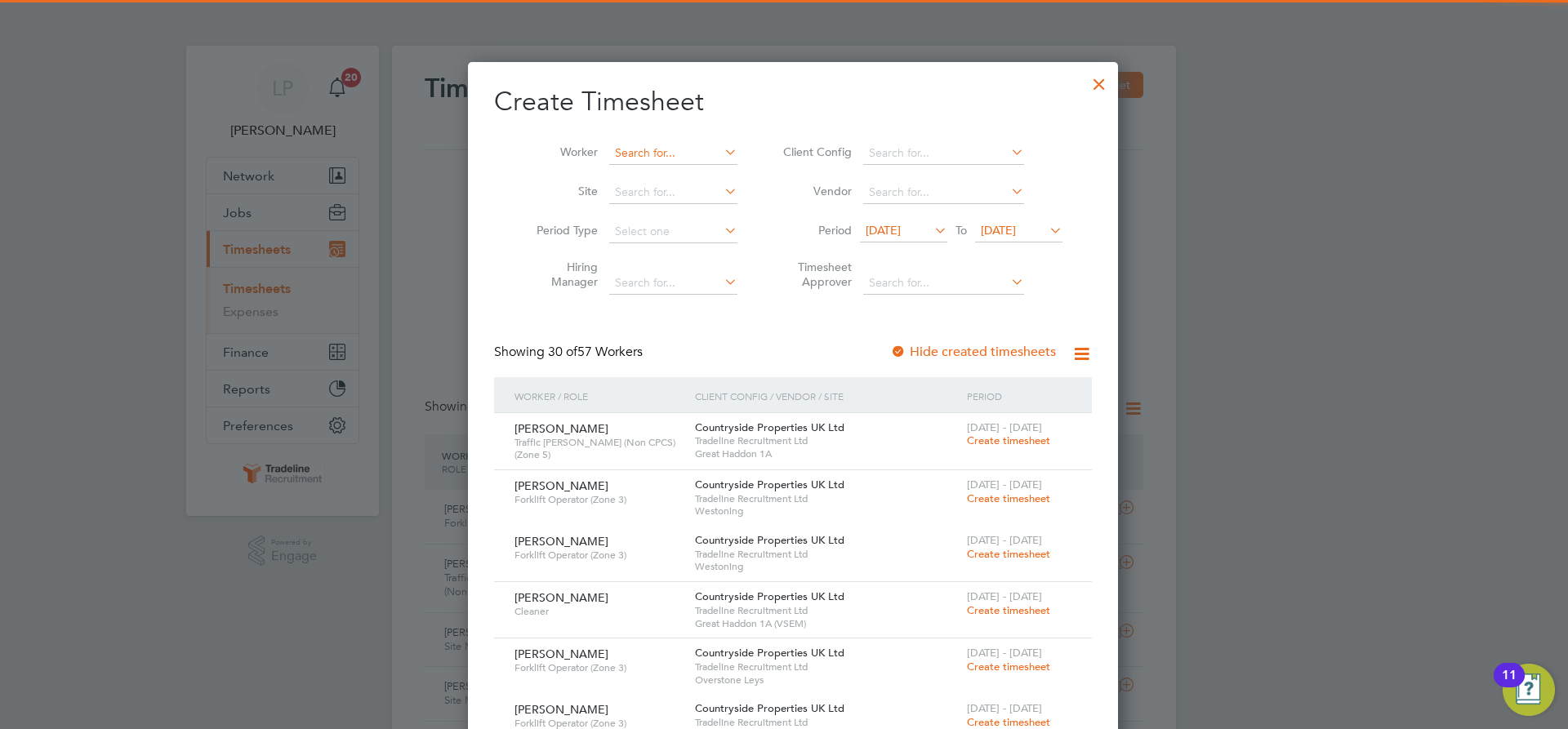
click at [629, 149] on input at bounding box center [673, 153] width 128 height 22
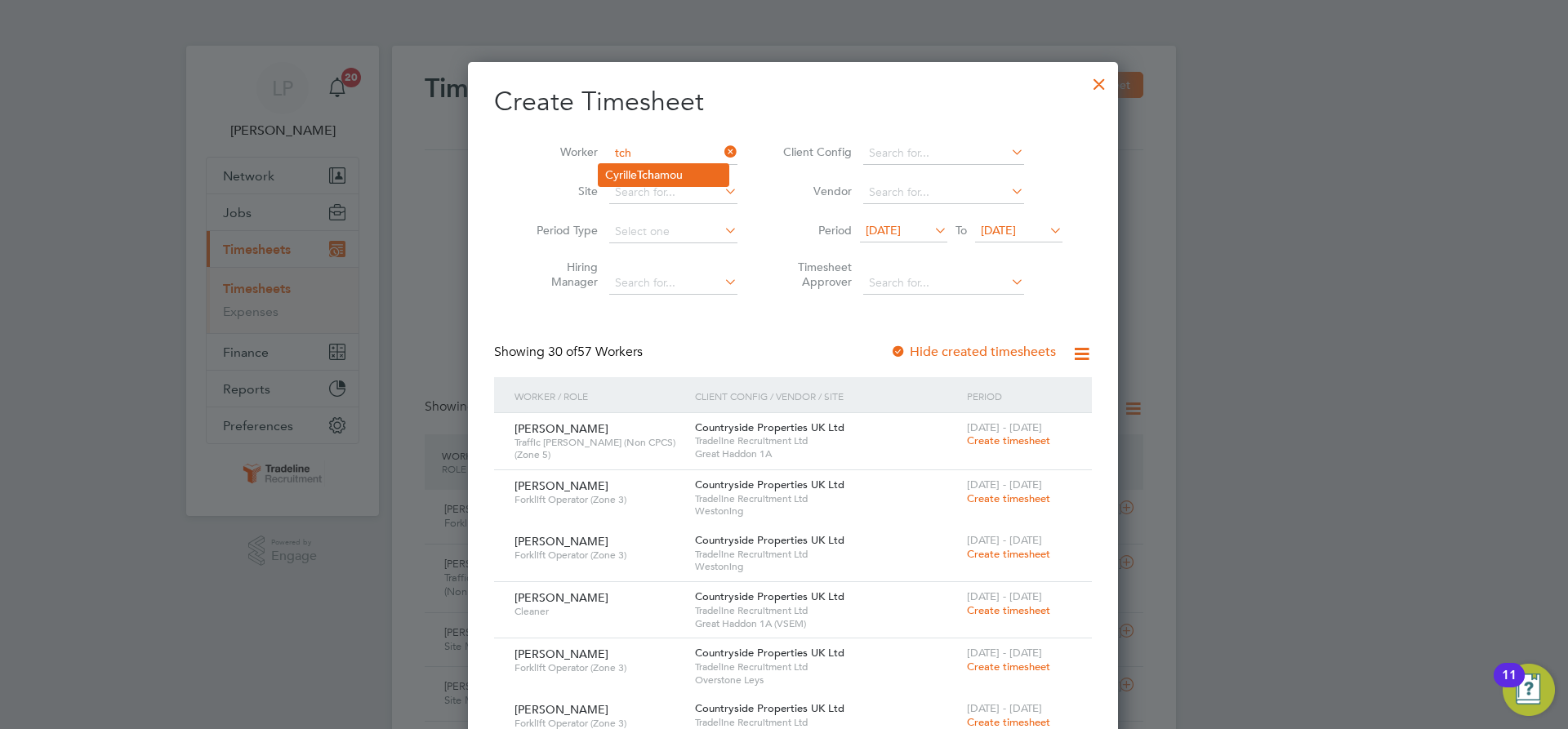
click at [628, 172] on li "[PERSON_NAME] amou" at bounding box center [663, 175] width 130 height 22
type input "[PERSON_NAME]"
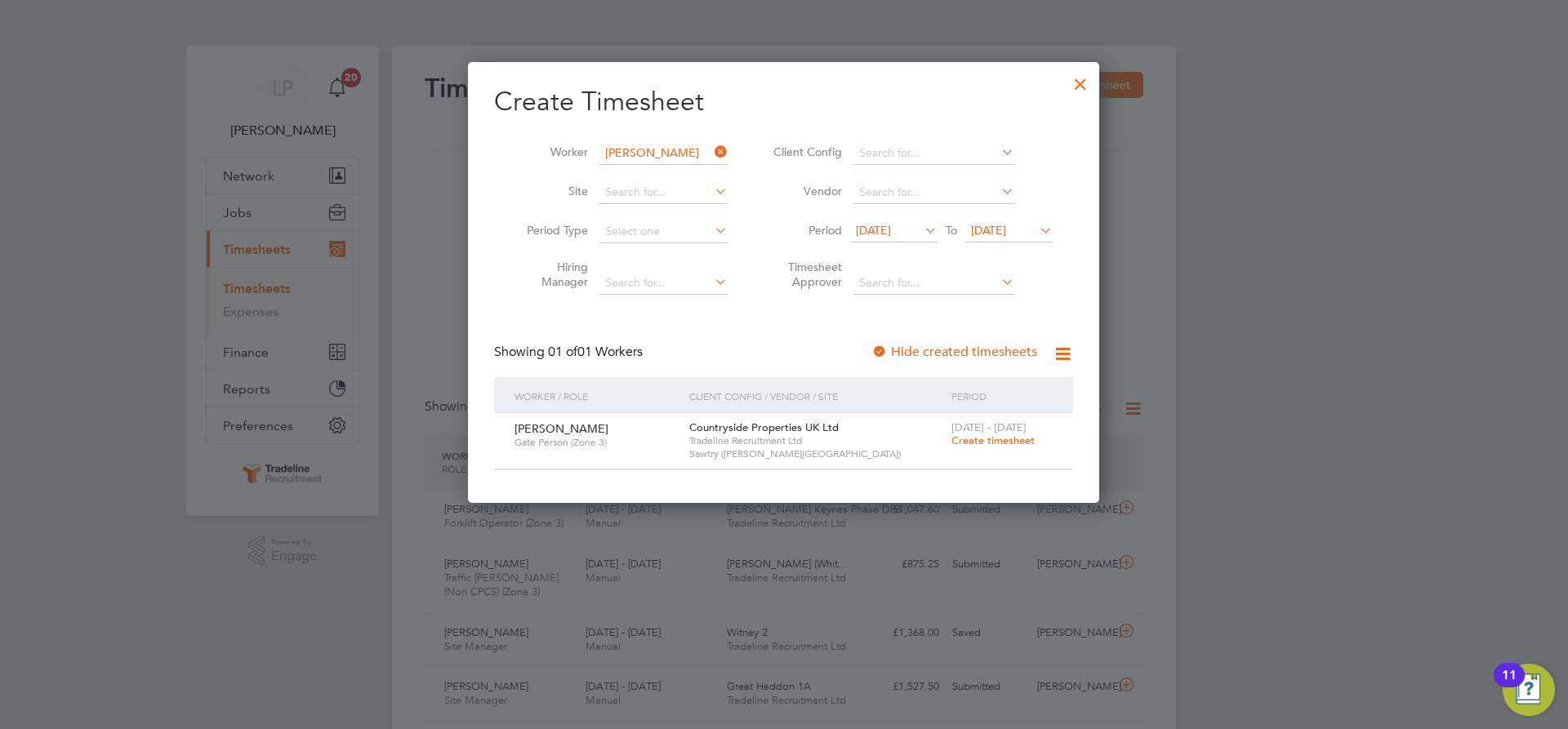
click at [981, 438] on span "Create timesheet" at bounding box center [993, 440] width 84 height 14
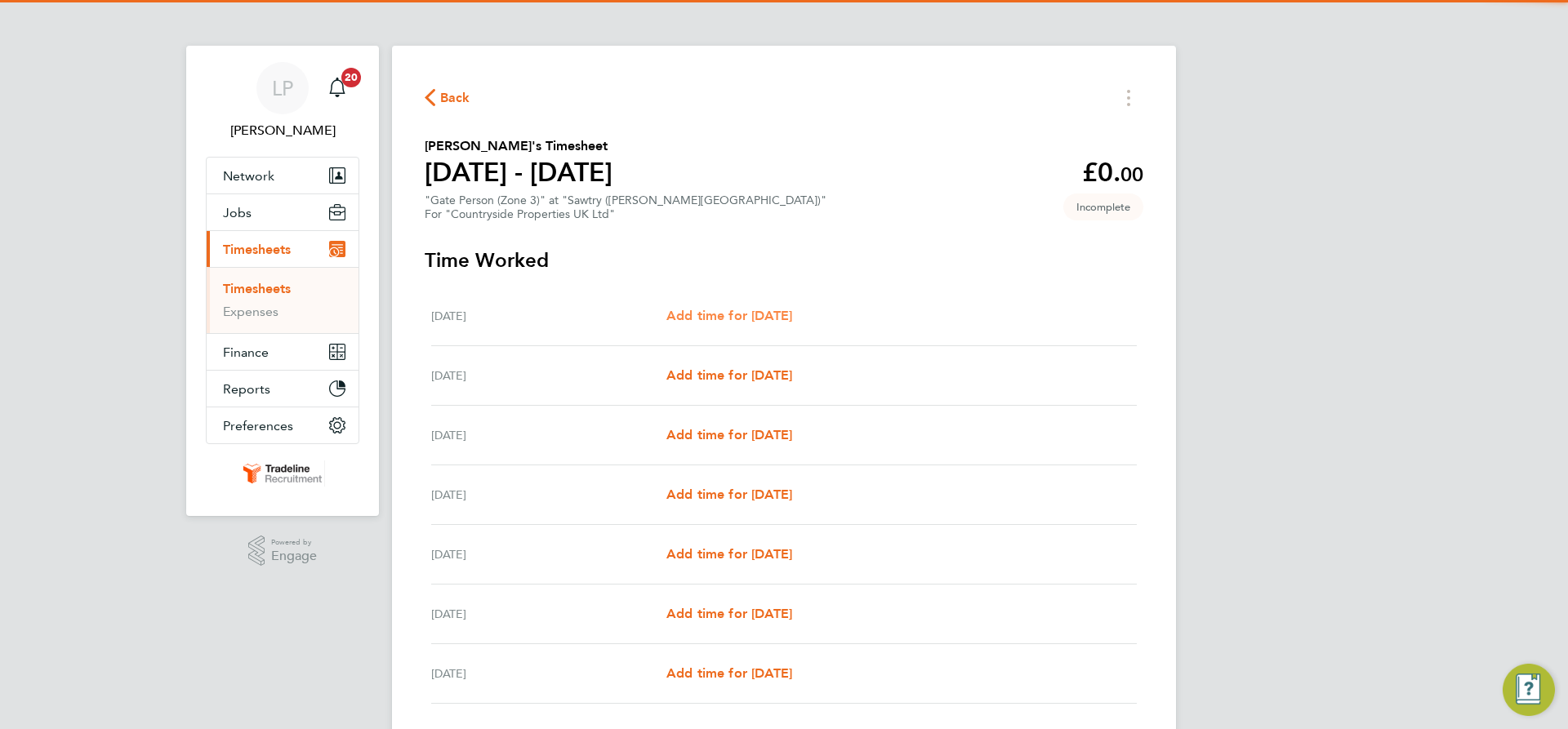
click at [717, 310] on span "Add time for [DATE]" at bounding box center [729, 315] width 126 height 15
select select "30"
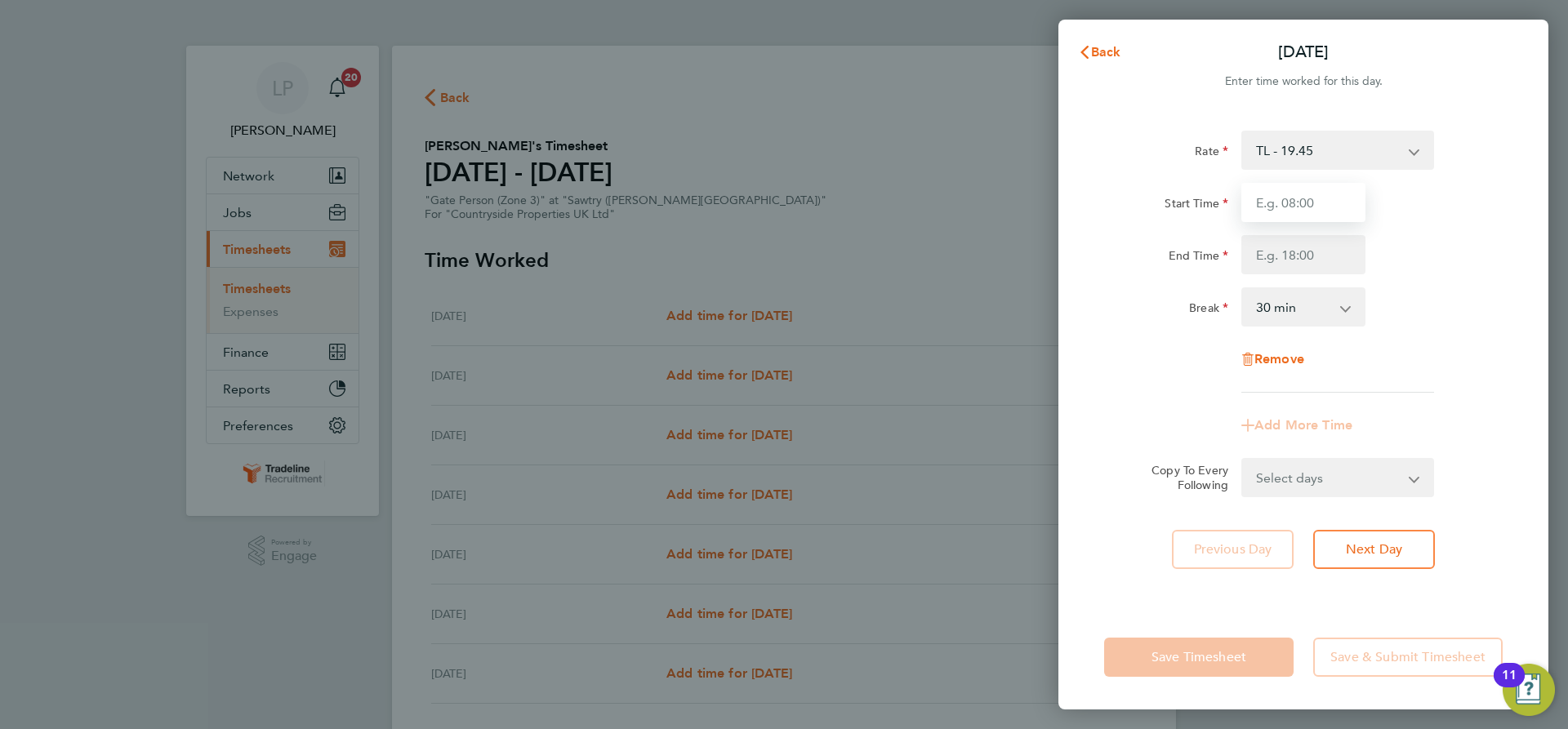
click at [1319, 188] on input "Start Time" at bounding box center [1303, 202] width 124 height 40
type input "07:00"
click at [1286, 267] on input "End Time" at bounding box center [1303, 255] width 124 height 40
type input "16:30"
click at [1425, 280] on div "Rate TL - 19.45 Start Time 07:00 End Time 16:30 Break 0 min 15 min 30 min 45 mi…" at bounding box center [1302, 261] width 399 height 262
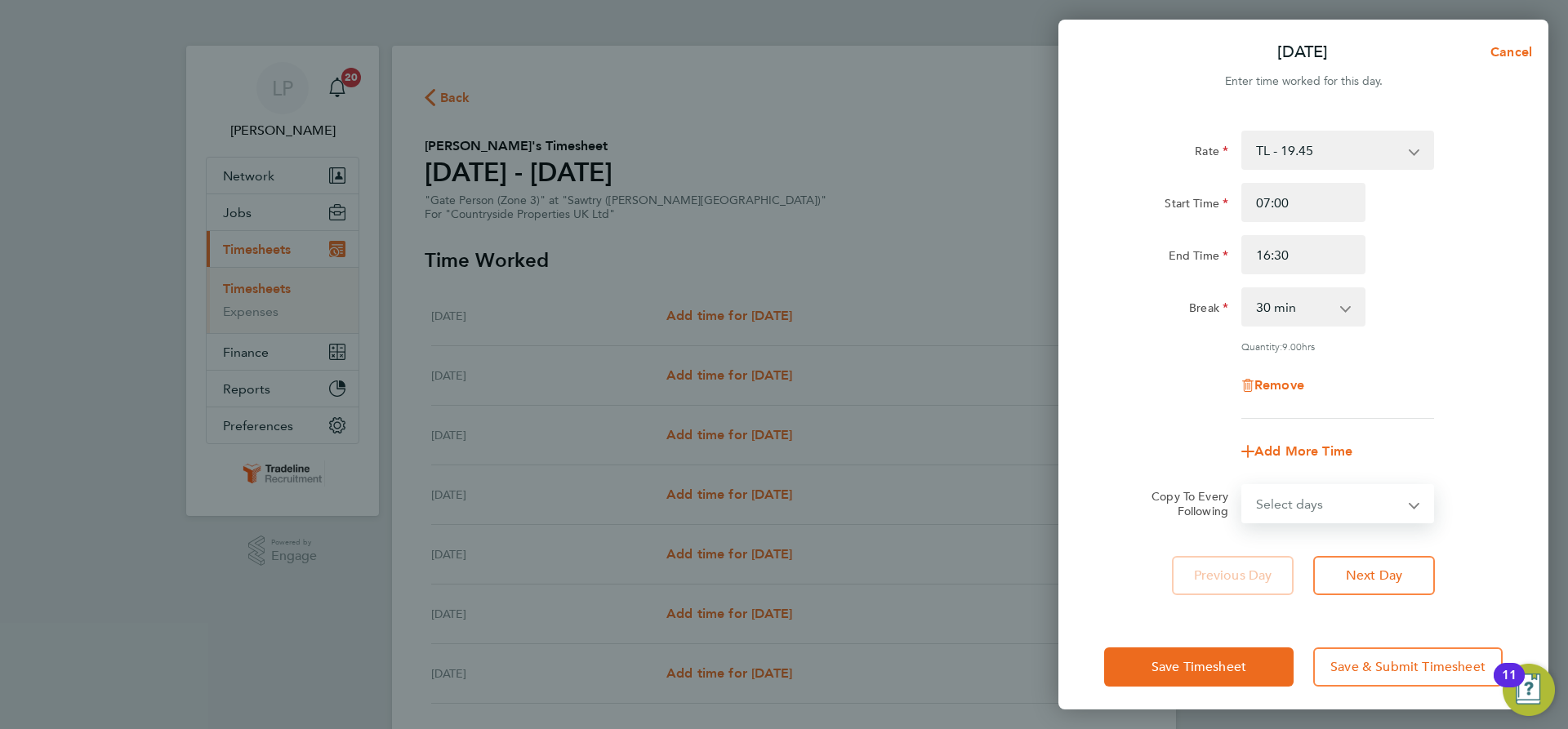
click at [1399, 499] on select "Select days Day Weekday (Mon-Fri) Weekend (Sat-Sun) [DATE] [DATE] [DATE] [DATE]…" at bounding box center [1329, 504] width 171 height 36
select select "WEEKDAY"
click at [1243, 486] on select "Select days Day Weekday (Mon-Fri) Weekend (Sat-Sun) [DATE] [DATE] [DATE] [DATE]…" at bounding box center [1329, 504] width 171 height 36
select select "[DATE]"
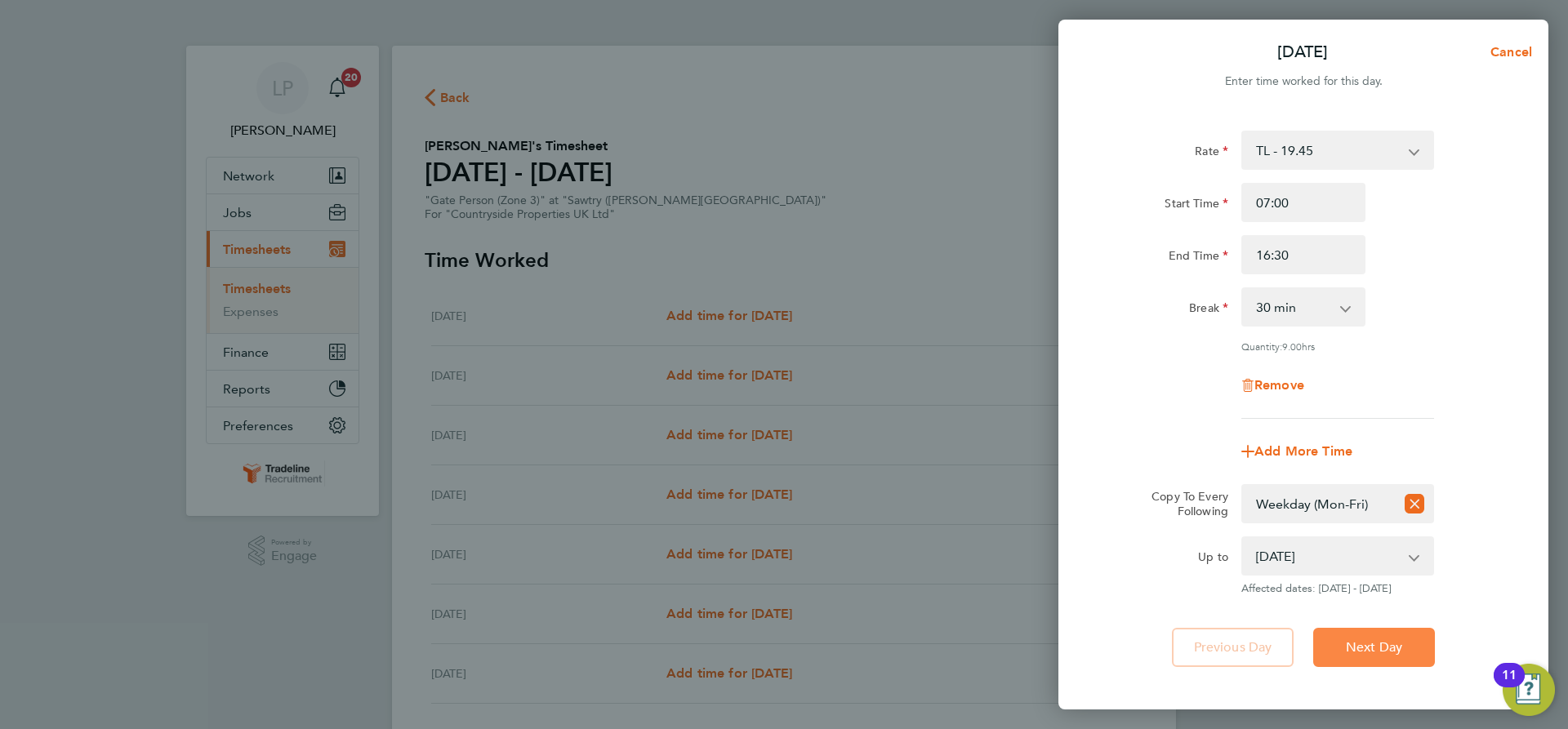
click at [1374, 639] on span "Next Day" at bounding box center [1374, 647] width 57 height 16
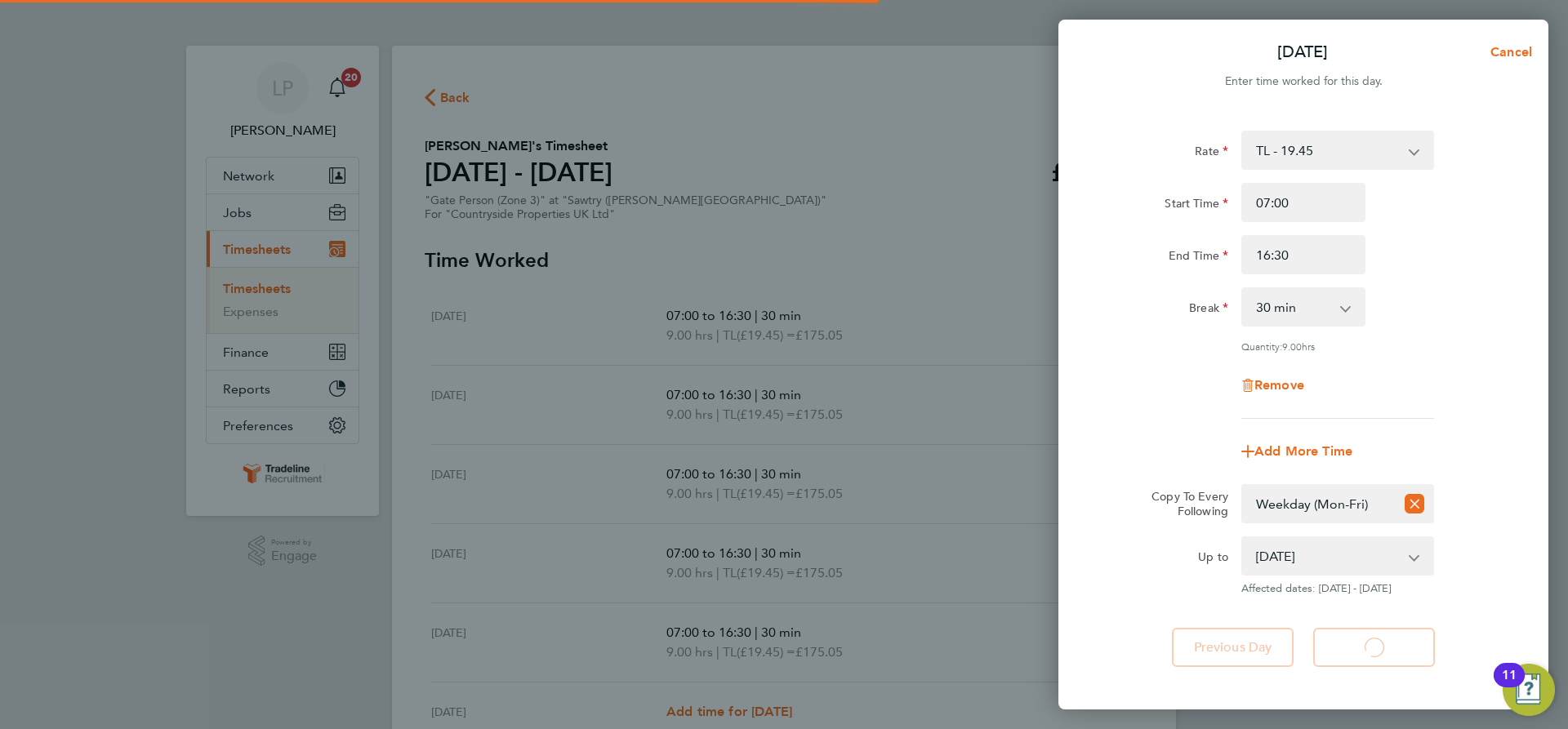
select select "30"
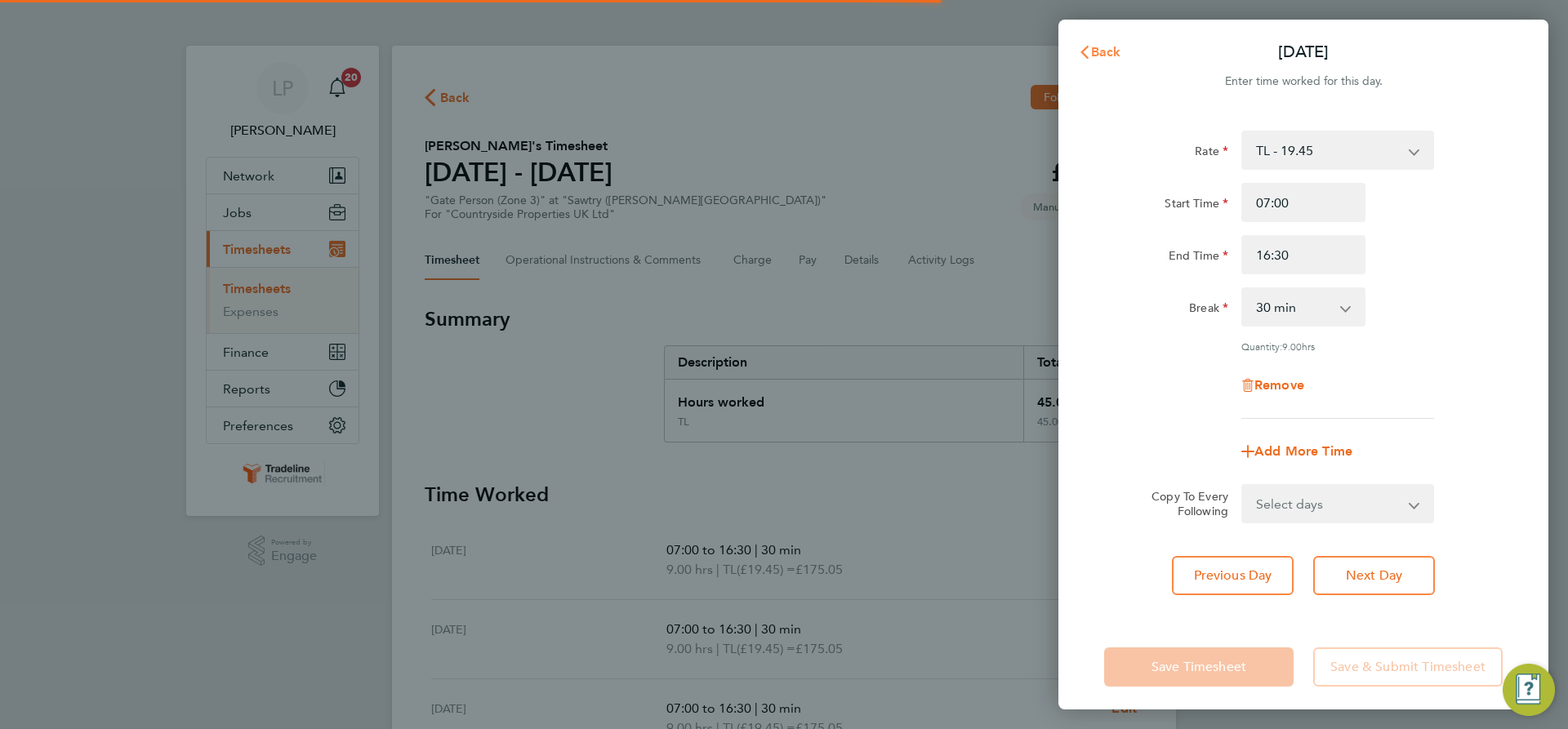
click at [1089, 46] on span "Back" at bounding box center [1099, 52] width 43 height 14
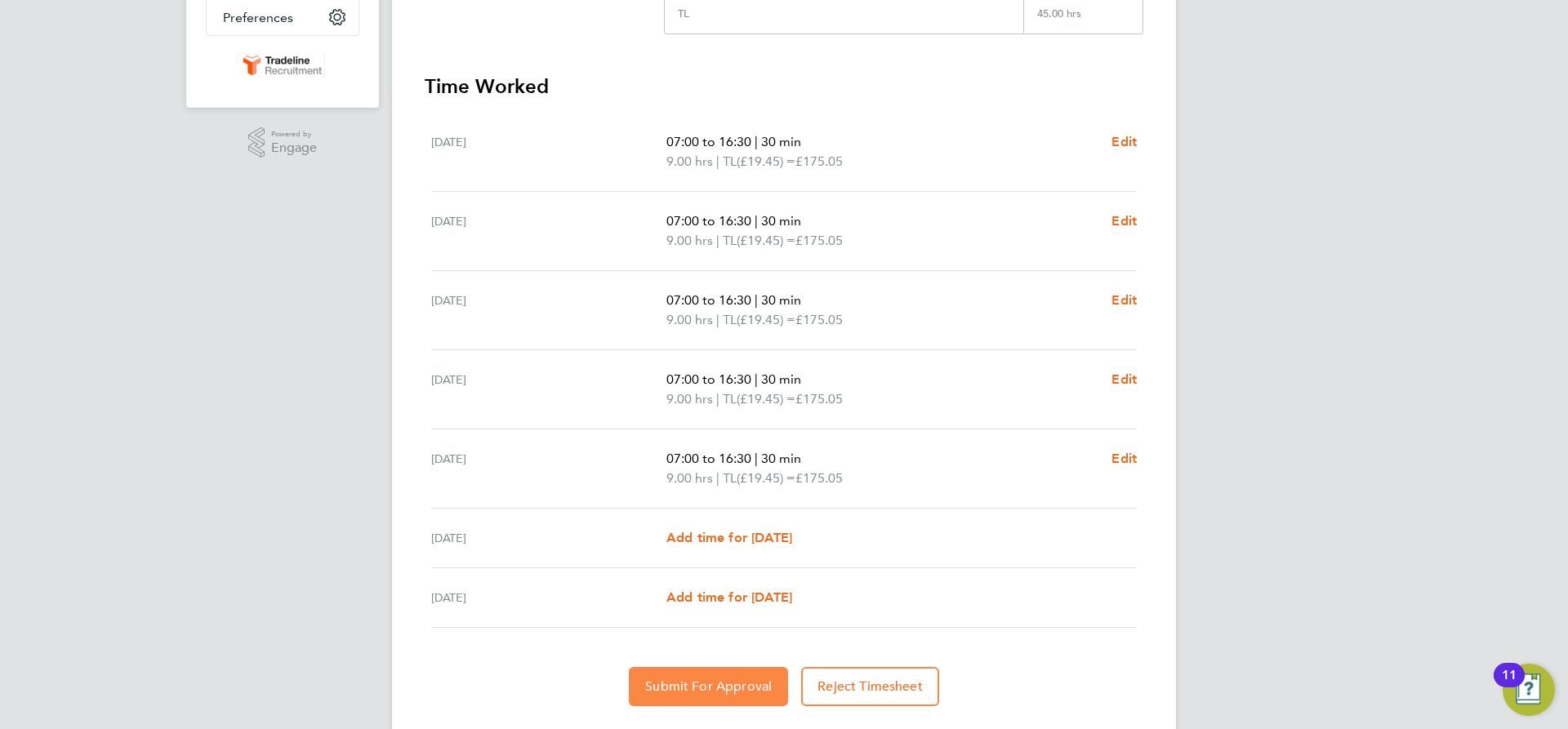
click at [695, 681] on span "Submit For Approval" at bounding box center [708, 687] width 127 height 16
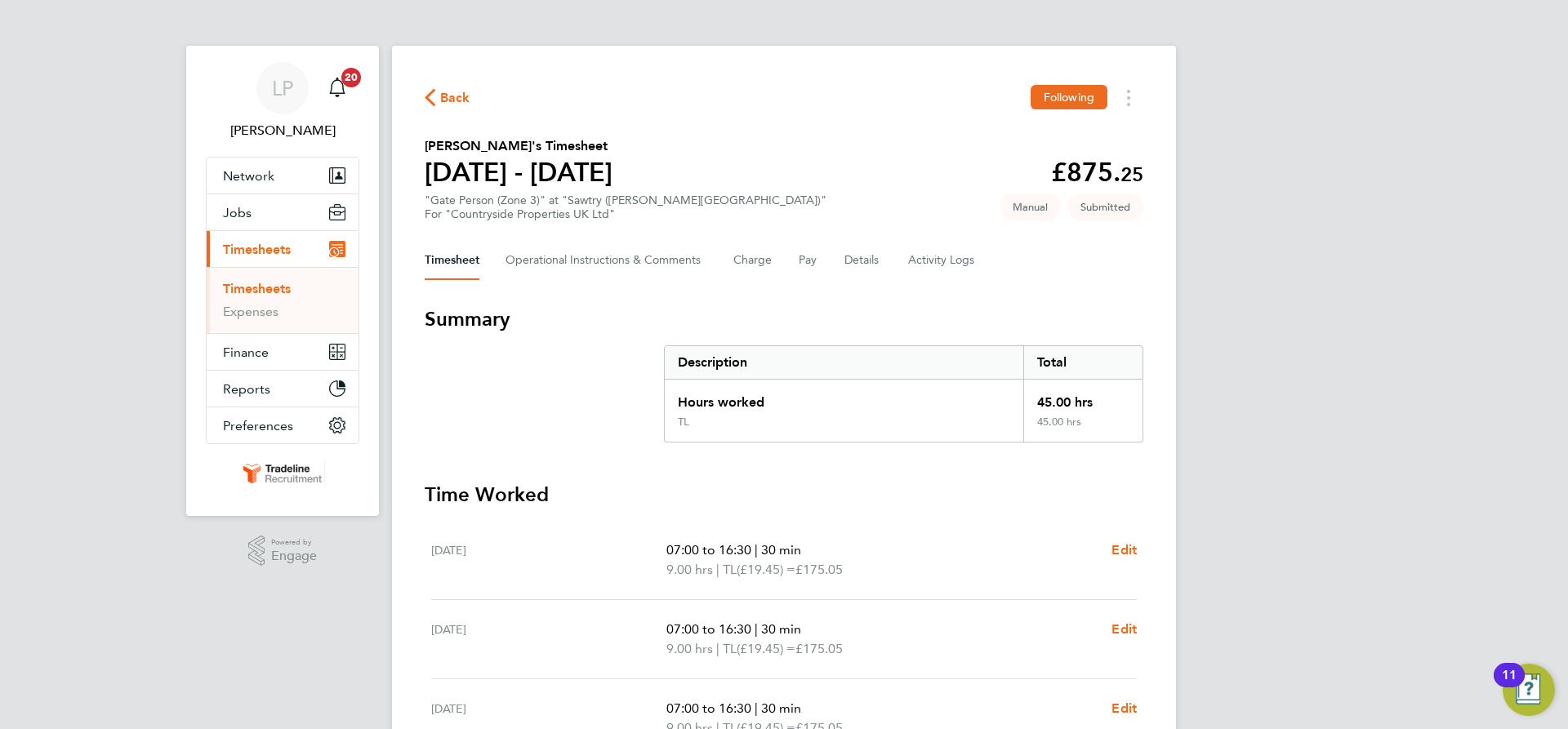
click at [259, 282] on link "Timesheets" at bounding box center [257, 288] width 68 height 15
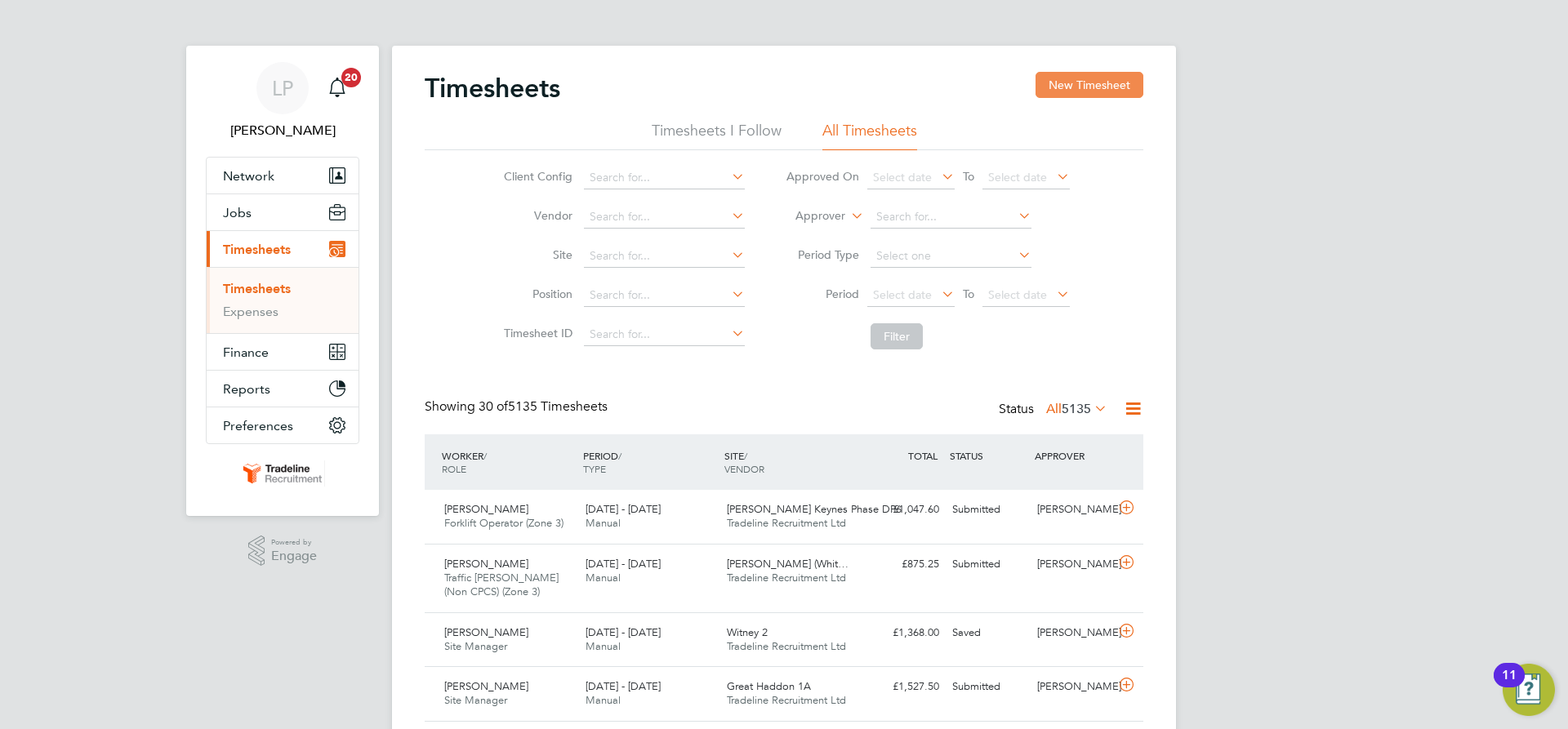
click at [1131, 92] on button "New Timesheet" at bounding box center [1089, 85] width 108 height 26
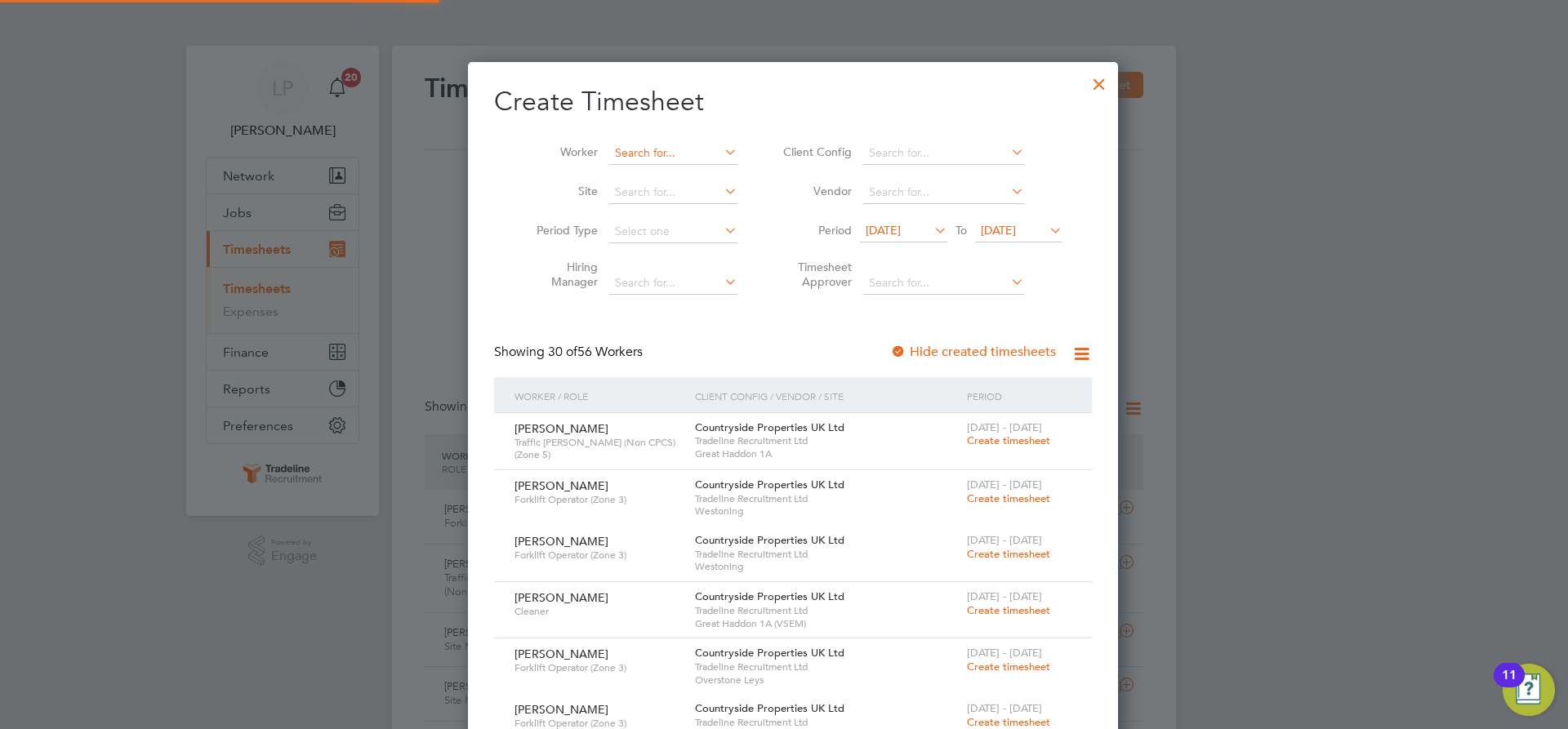
click at [652, 153] on input at bounding box center [673, 153] width 128 height 22
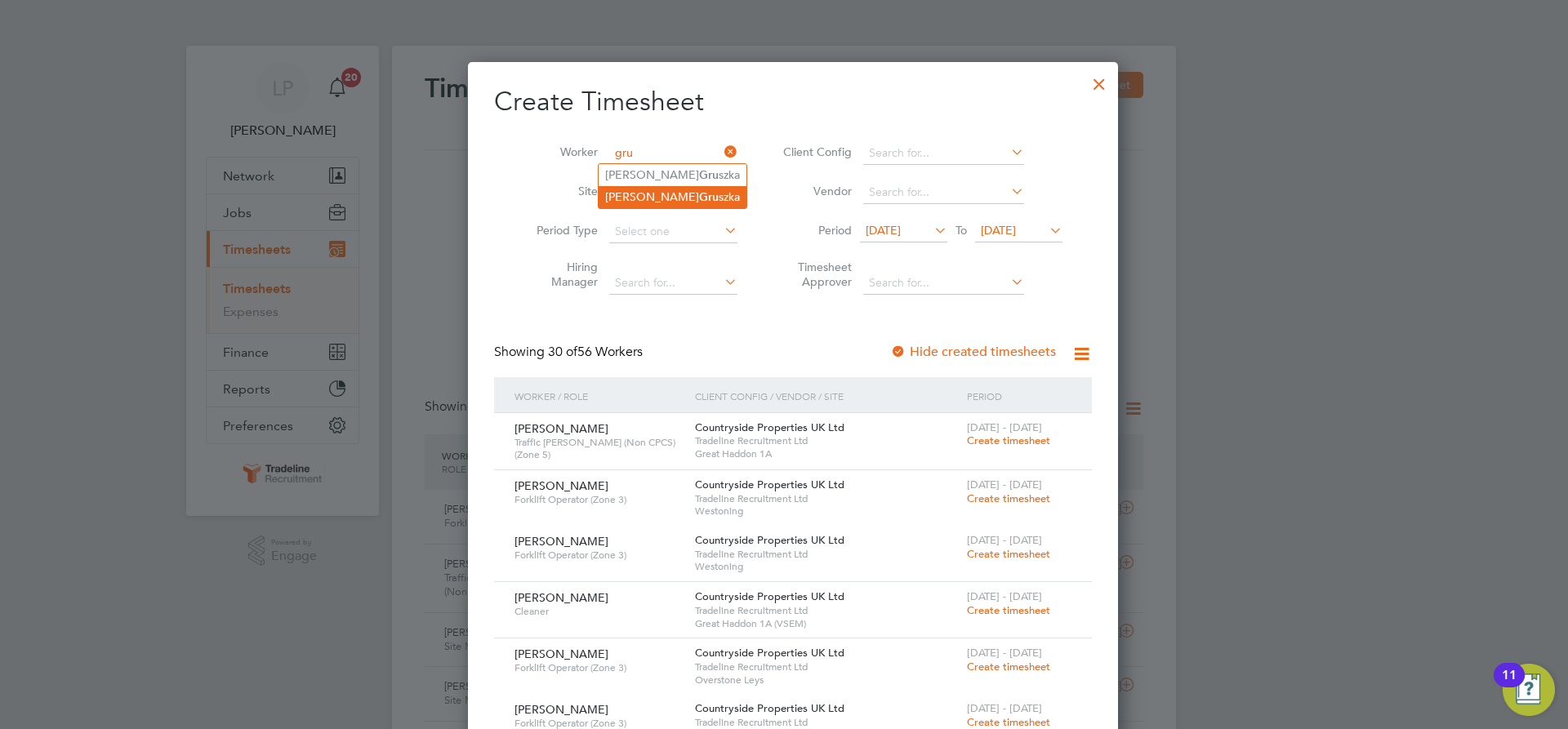
click at [673, 202] on li "[PERSON_NAME] szka" at bounding box center [672, 197] width 148 height 22
type input "[PERSON_NAME]"
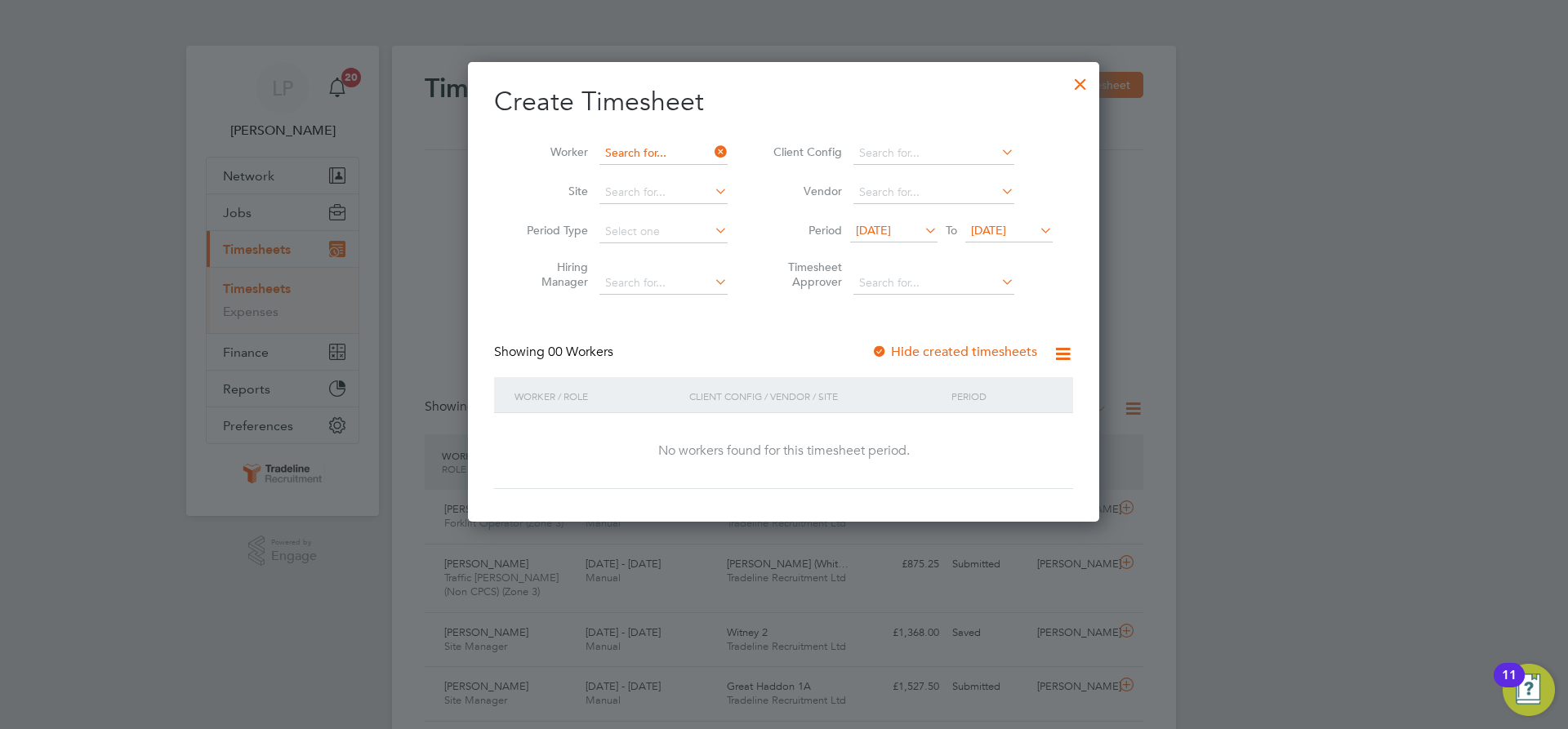
click at [668, 148] on input at bounding box center [663, 153] width 128 height 22
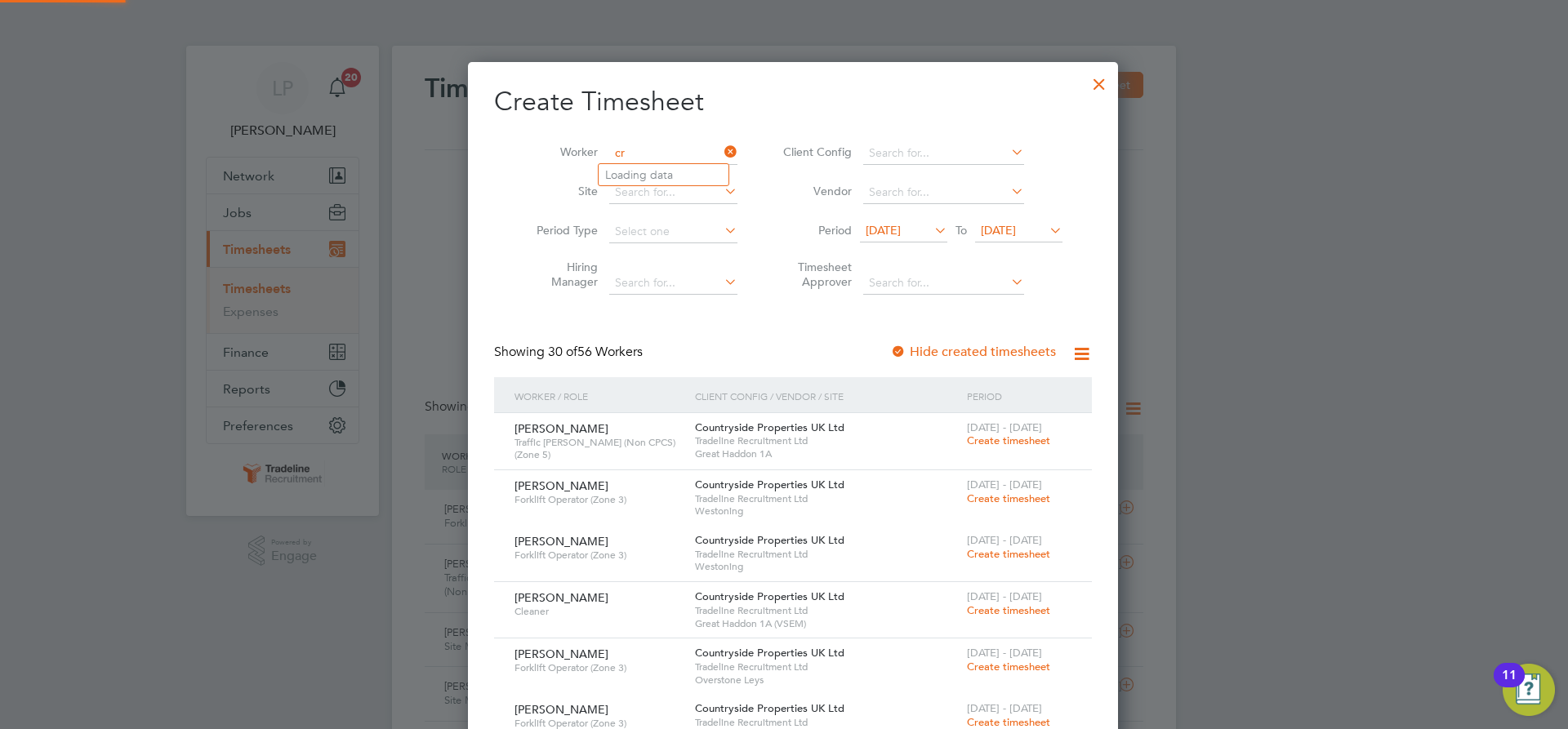
type input "c"
click at [698, 190] on b "Gru" at bounding box center [708, 196] width 20 height 14
type input "[PERSON_NAME]"
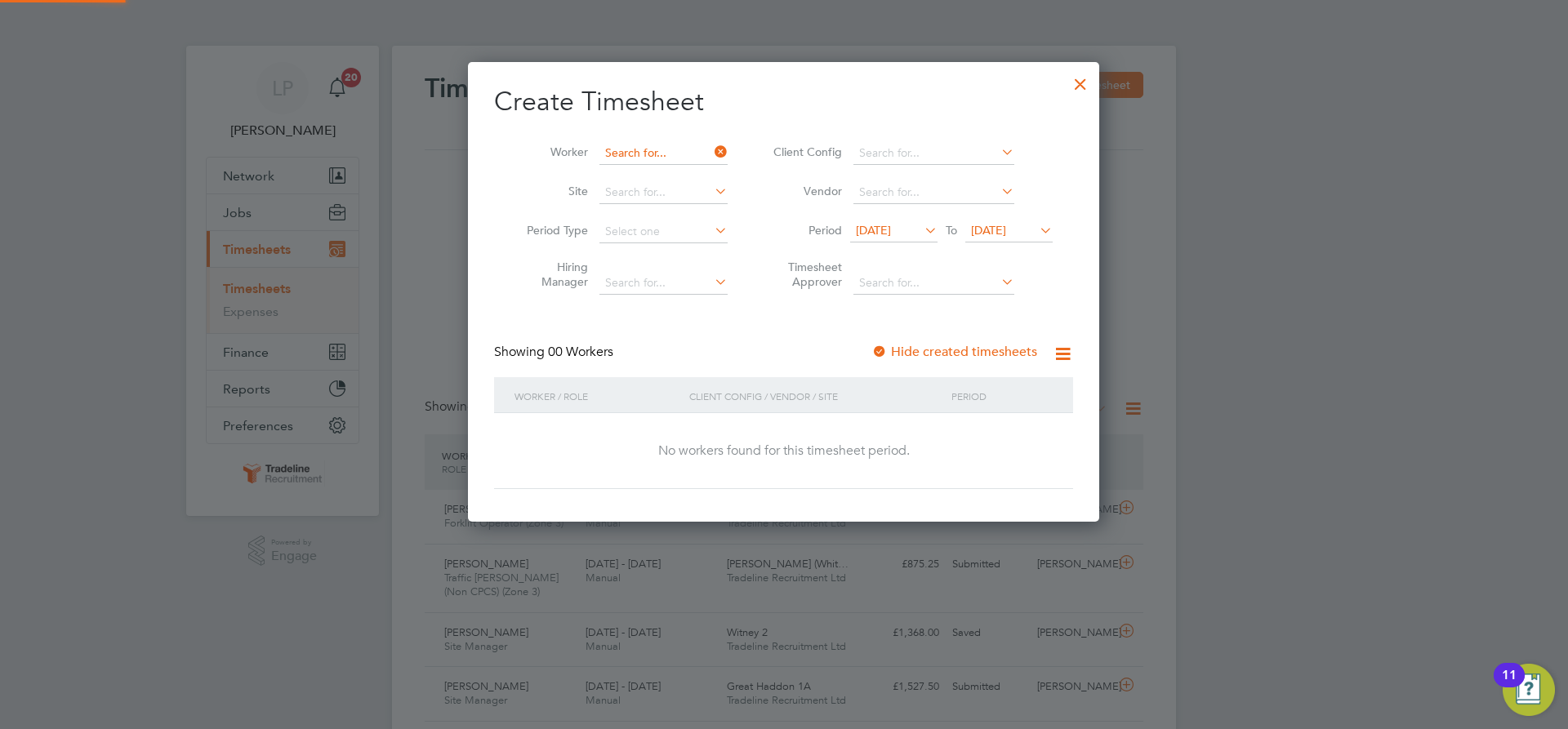
click at [676, 145] on input at bounding box center [663, 153] width 128 height 22
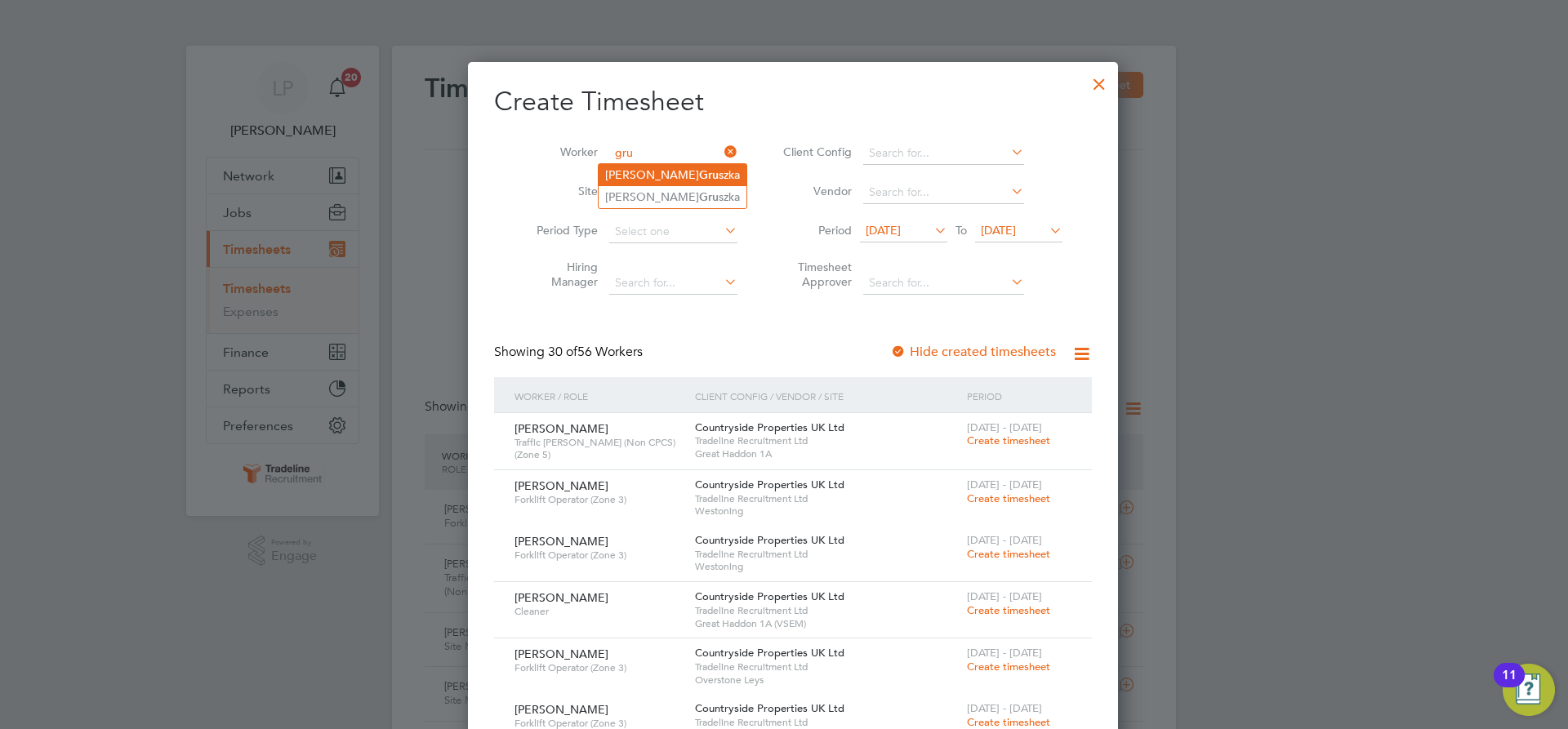
click at [668, 164] on li "[PERSON_NAME] szka" at bounding box center [672, 175] width 148 height 22
type input "[PERSON_NAME]"
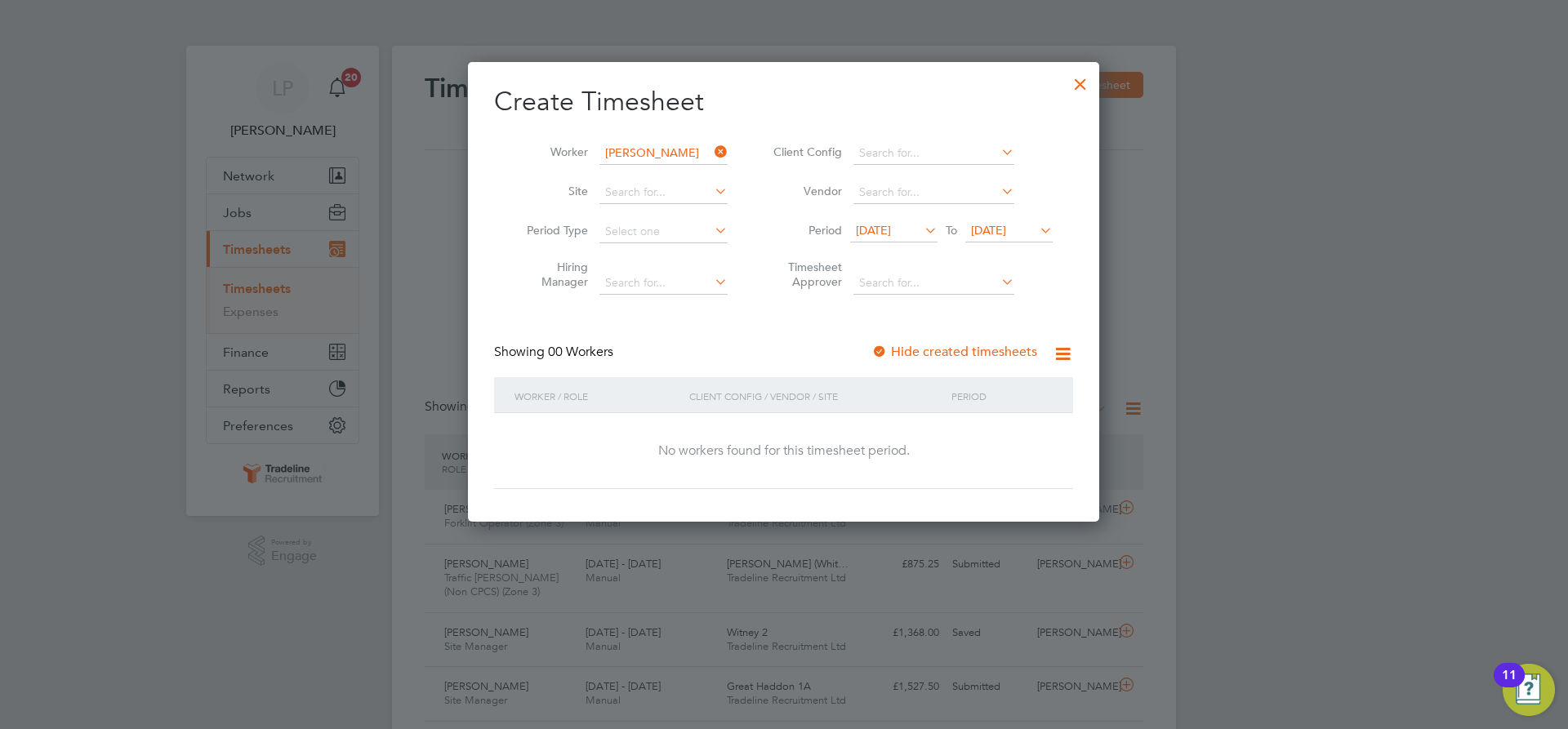
click at [876, 354] on div at bounding box center [879, 353] width 16 height 16
click at [992, 239] on span "[DATE]" at bounding box center [1008, 231] width 87 height 22
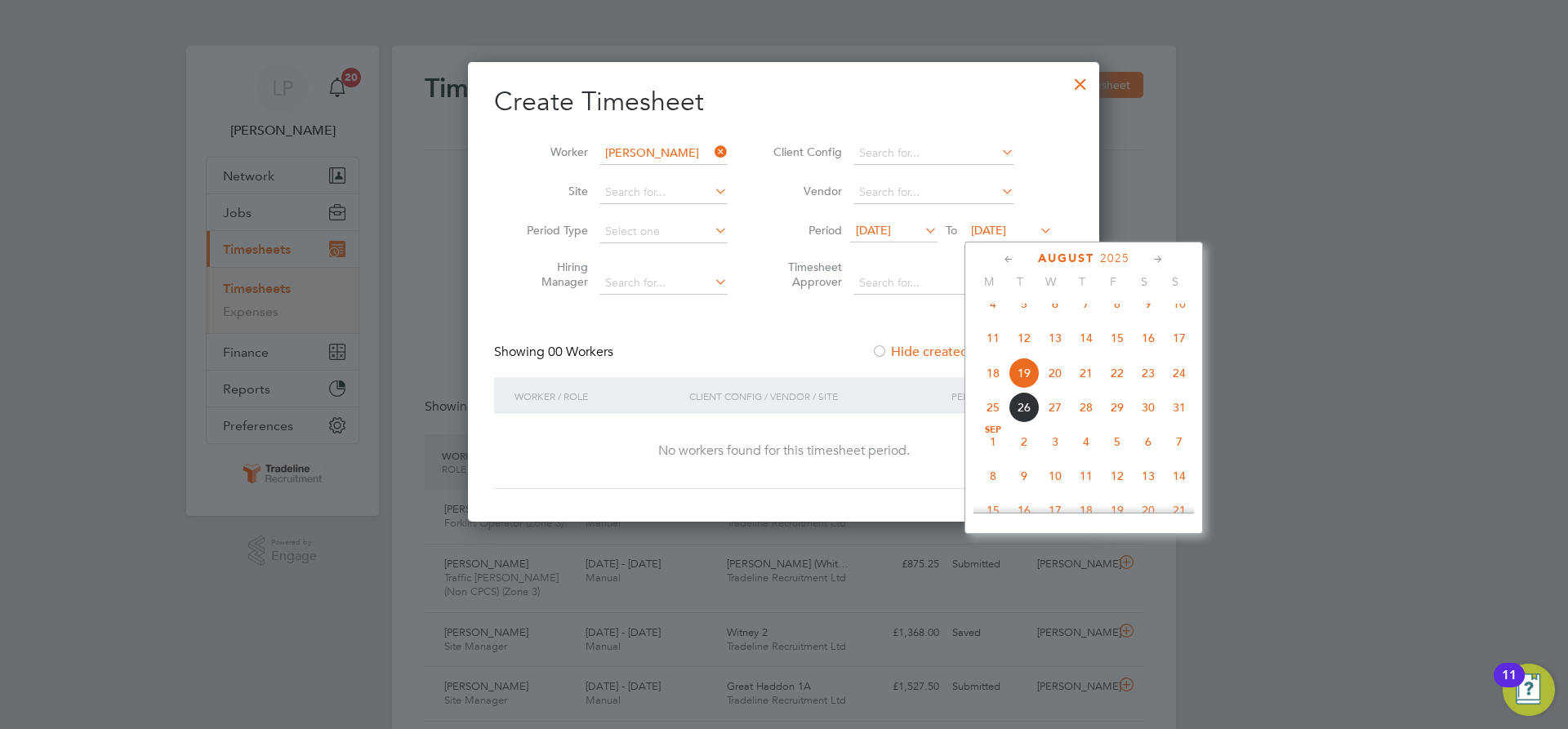
click at [1059, 457] on span "3" at bounding box center [1055, 442] width 31 height 31
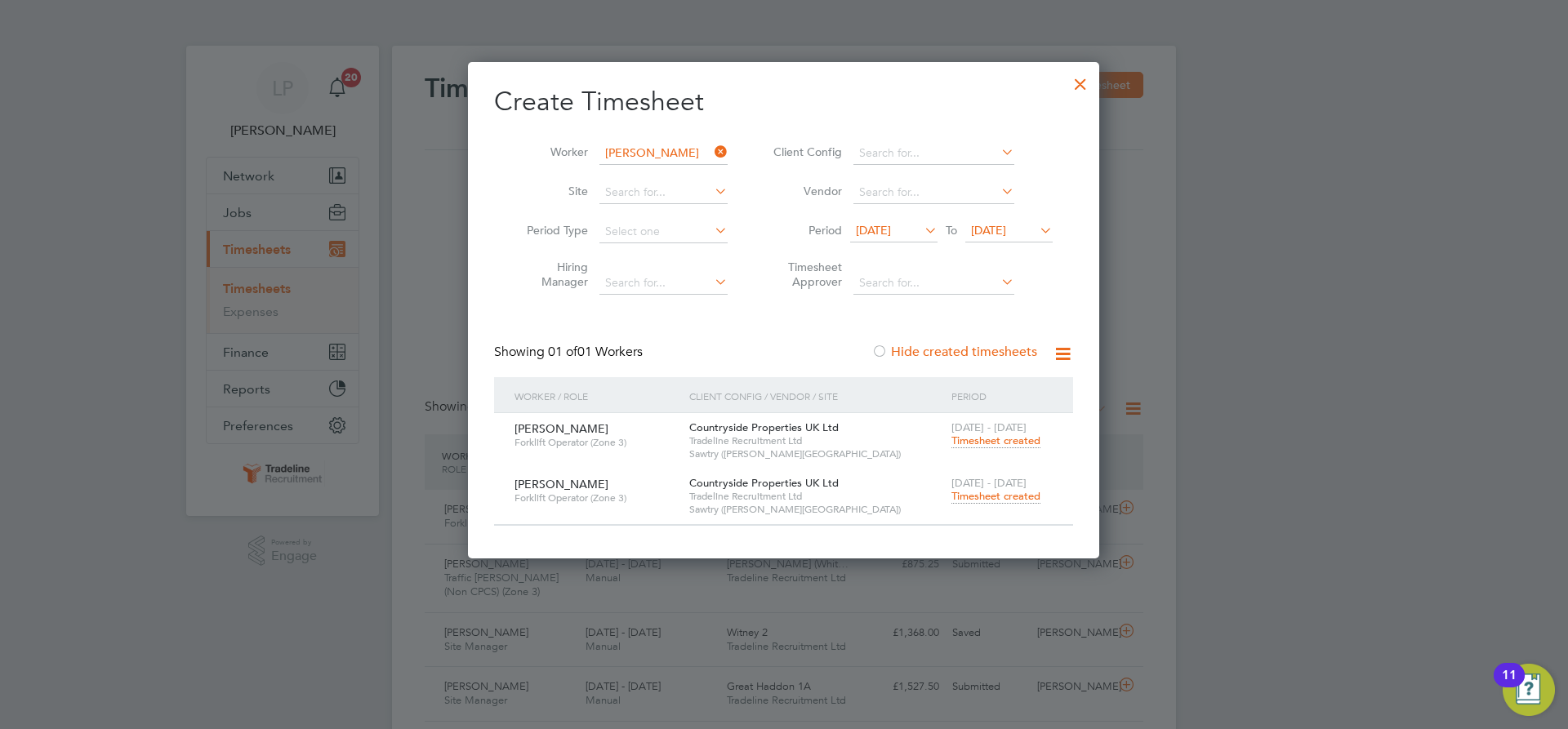
click at [1006, 500] on span "Timesheet created" at bounding box center [996, 496] width 89 height 14
